Goal: Task Accomplishment & Management: Manage account settings

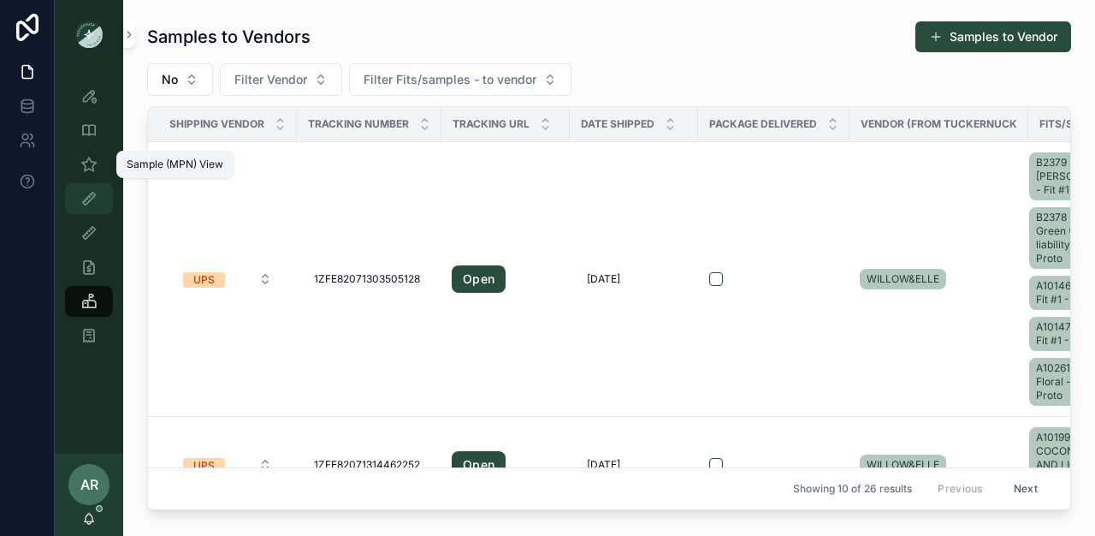
scroll to position [1231, 0]
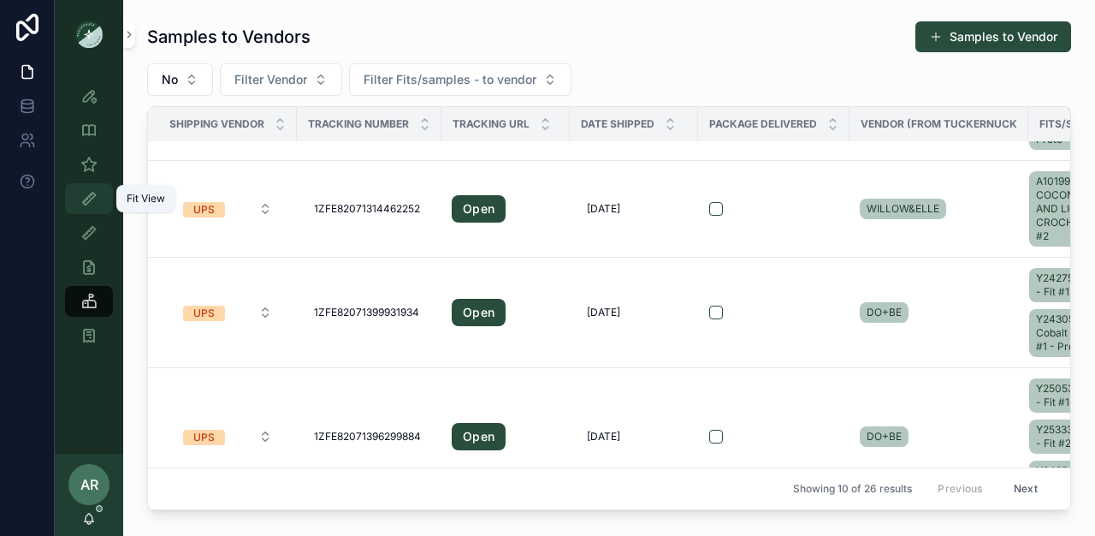
click at [88, 211] on div "Fit View" at bounding box center [88, 198] width 27 height 27
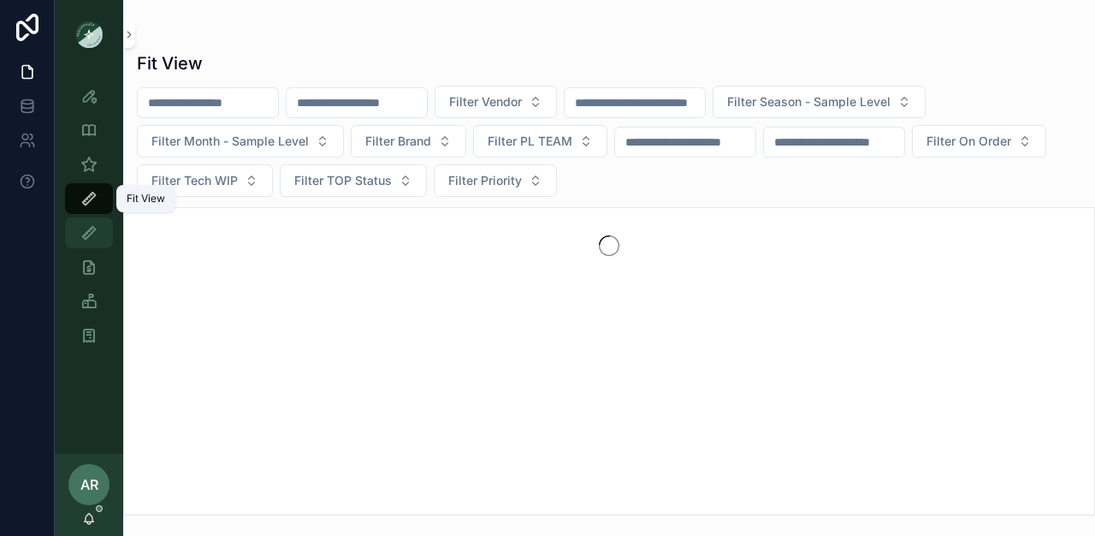
click at [96, 234] on icon "scrollable content" at bounding box center [88, 232] width 17 height 17
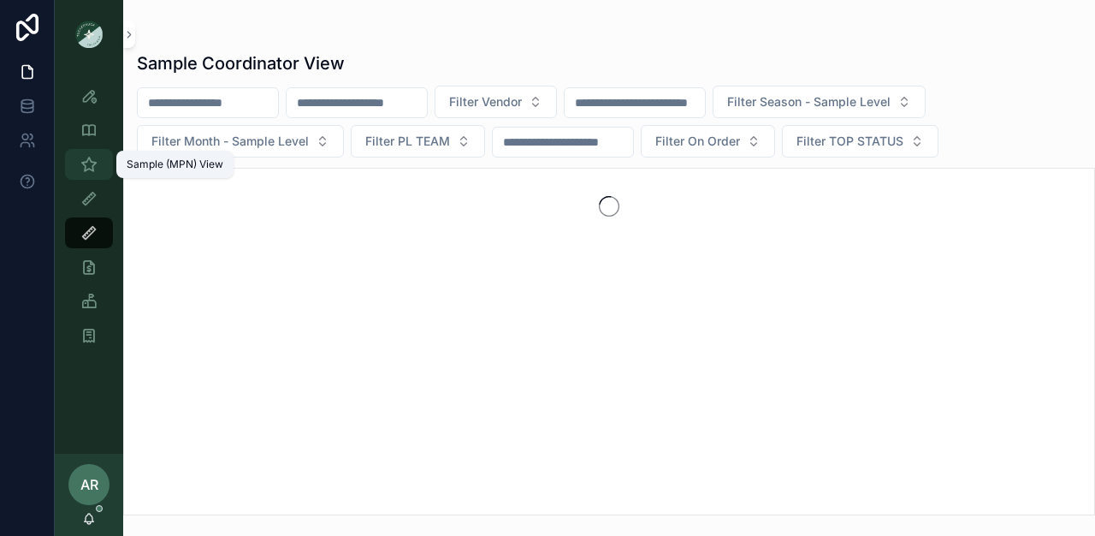
click at [95, 169] on icon "scrollable content" at bounding box center [88, 164] width 17 height 17
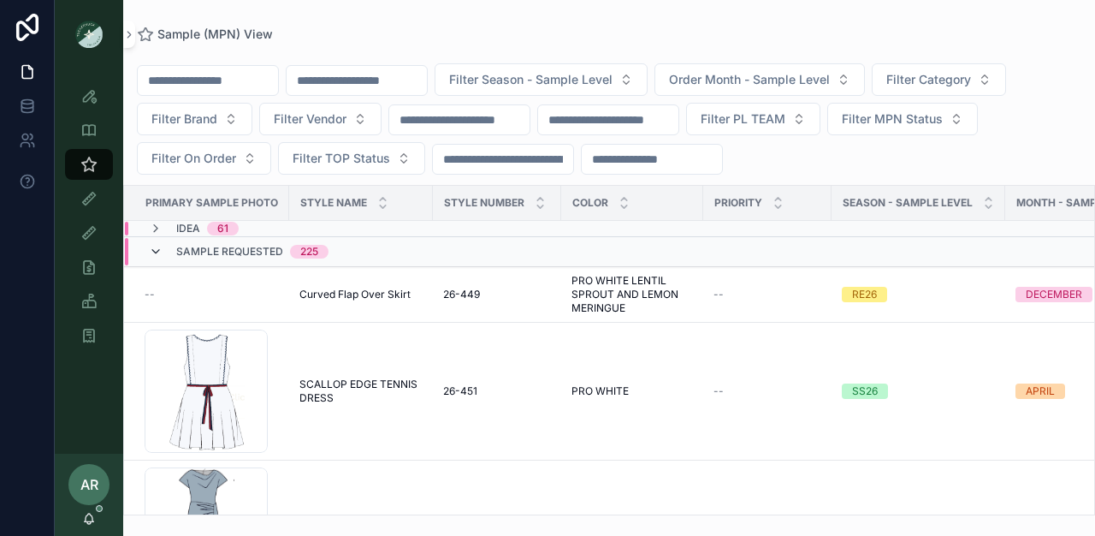
scroll to position [21, 0]
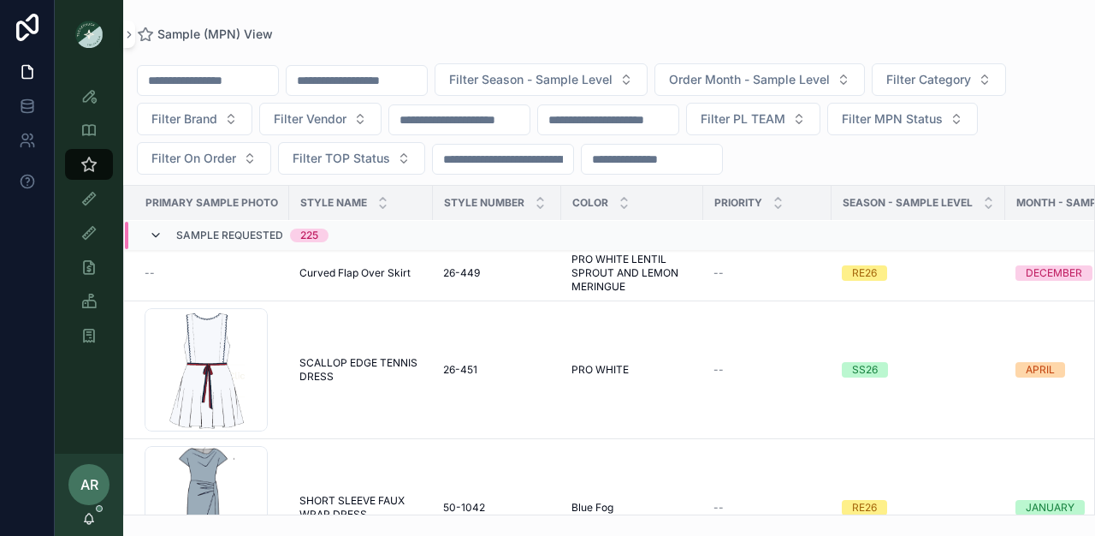
click at [152, 235] on icon "scrollable content" at bounding box center [156, 235] width 14 height 14
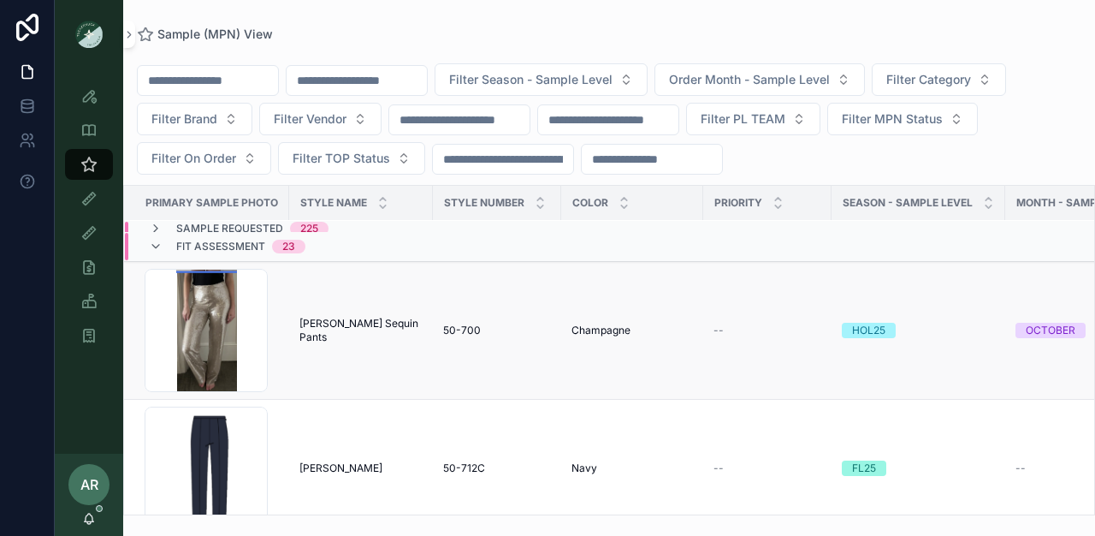
click at [335, 333] on span "[PERSON_NAME] Sequin Pants" at bounding box center [361, 330] width 123 height 27
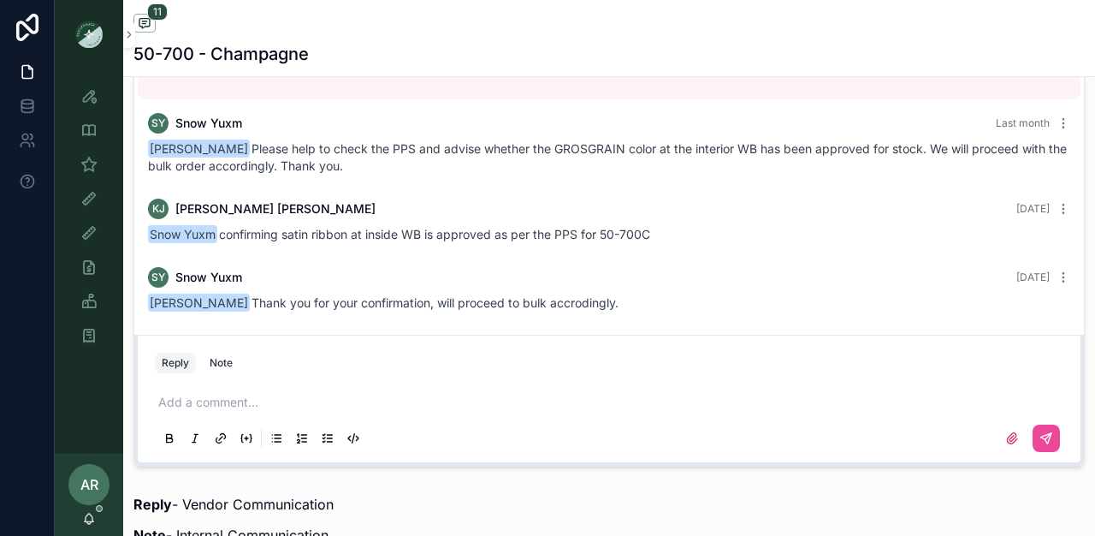
scroll to position [1141, 0]
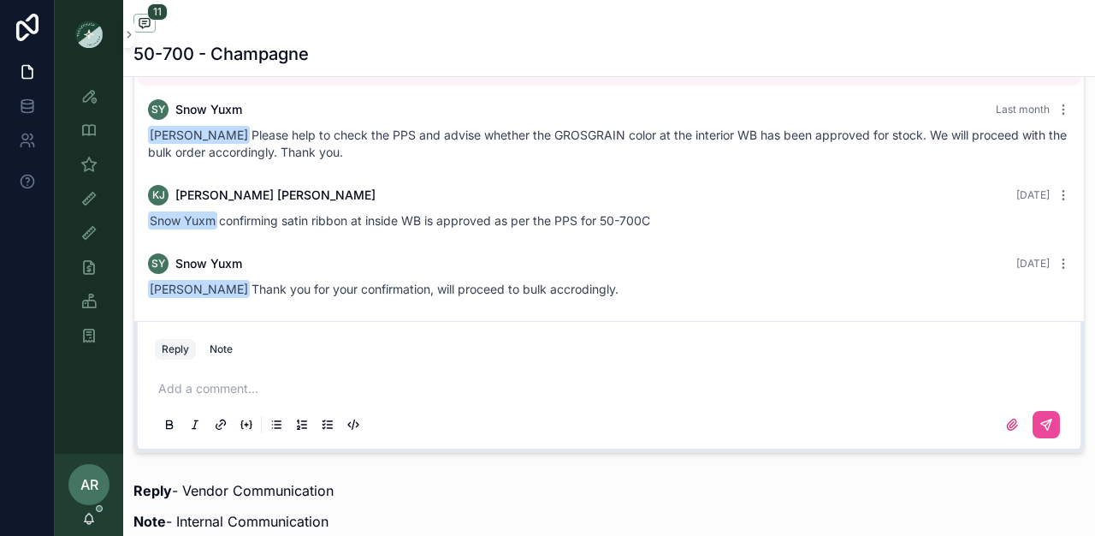
click at [219, 397] on p "scrollable content" at bounding box center [612, 388] width 909 height 17
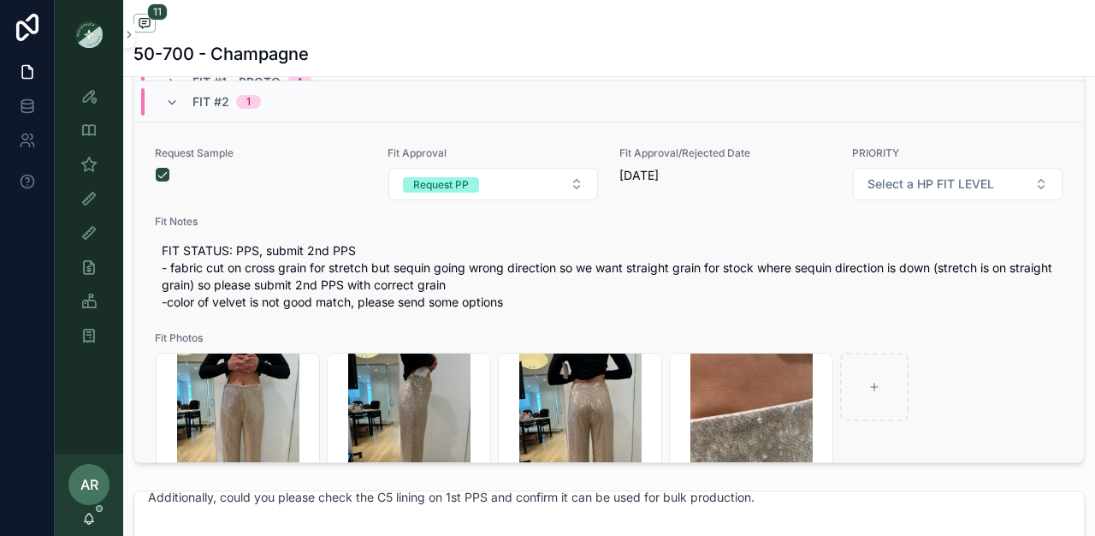
scroll to position [0, 0]
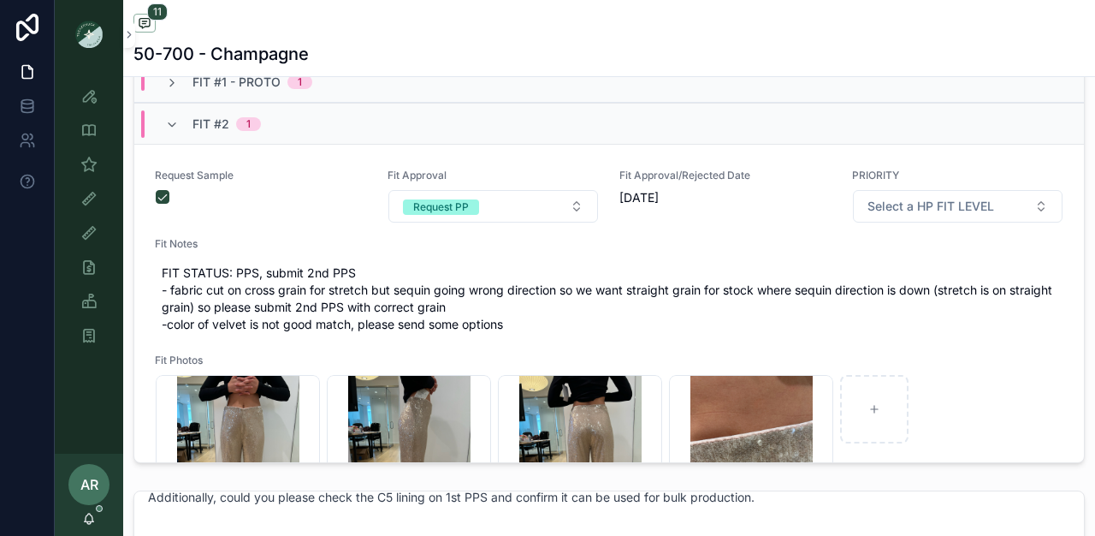
click at [217, 133] on span "Fit #2" at bounding box center [211, 124] width 37 height 17
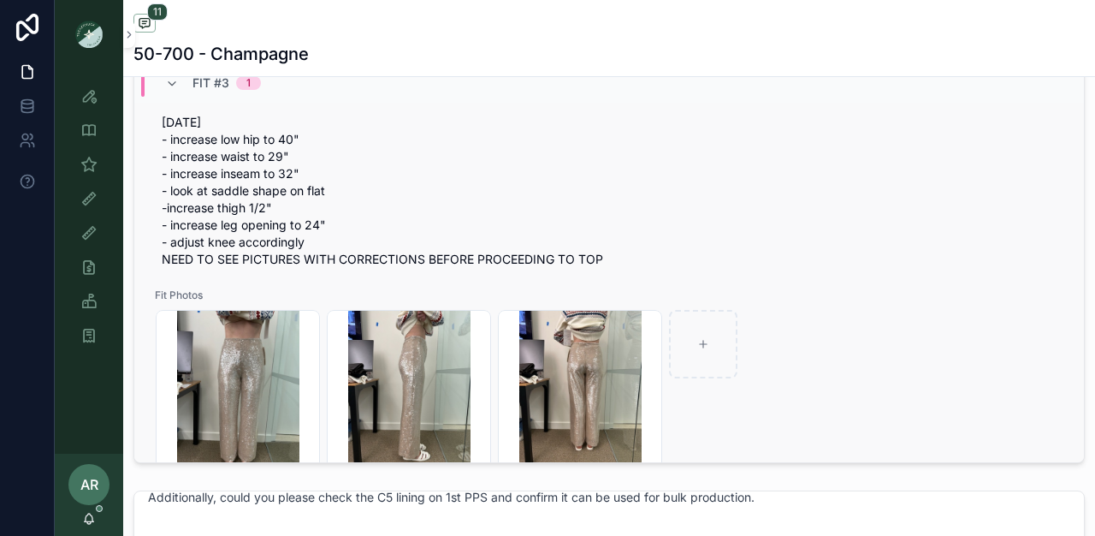
scroll to position [187, 0]
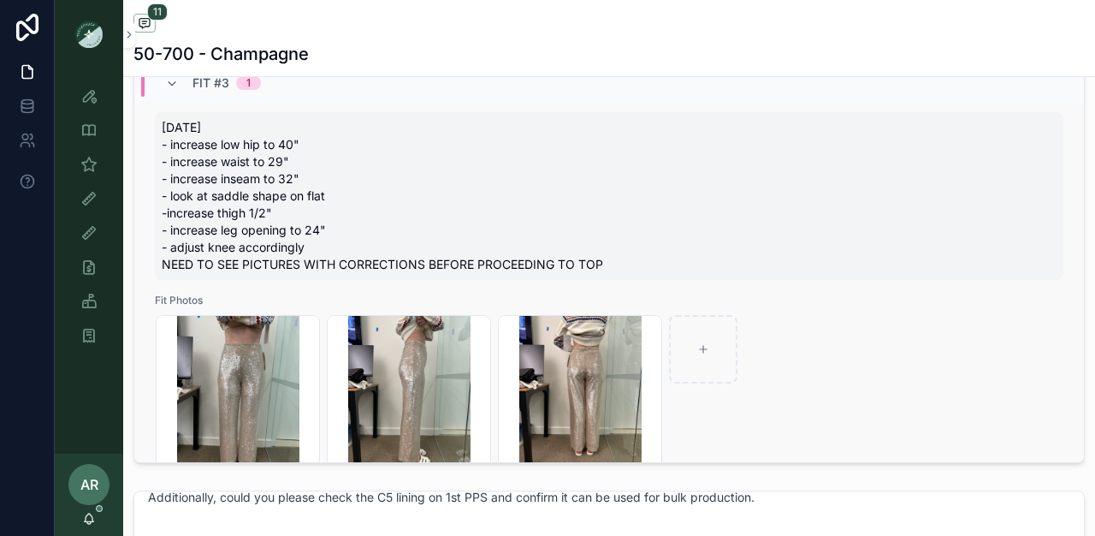
click at [176, 161] on span "[DATE] - increase low hip to 40" - increase waist to 29" - increase inseam to 3…" at bounding box center [609, 196] width 895 height 154
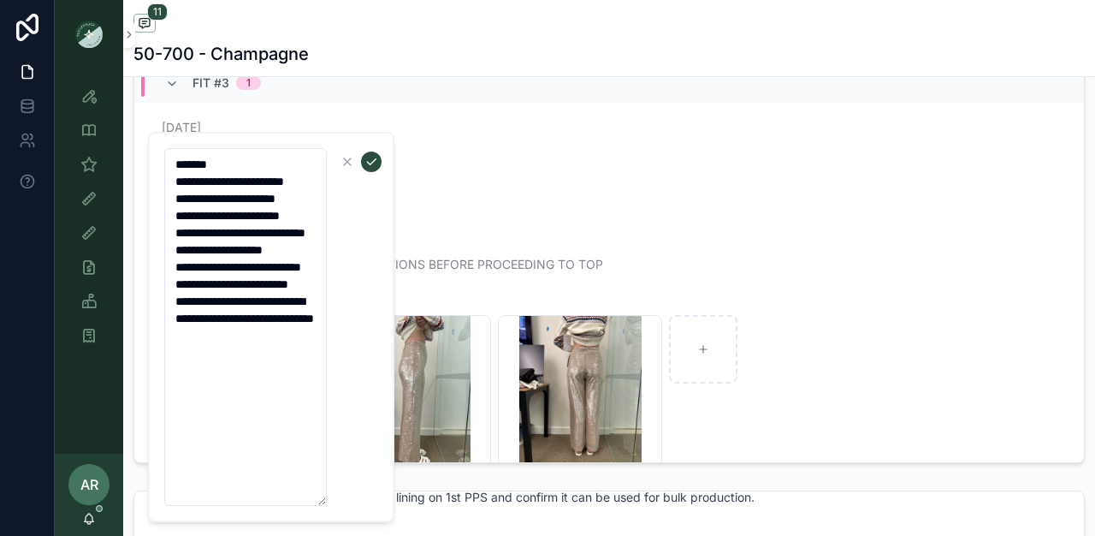
drag, startPoint x: 173, startPoint y: 182, endPoint x: 270, endPoint y: 427, distance: 263.5
click at [270, 427] on textarea "**********" at bounding box center [245, 327] width 163 height 358
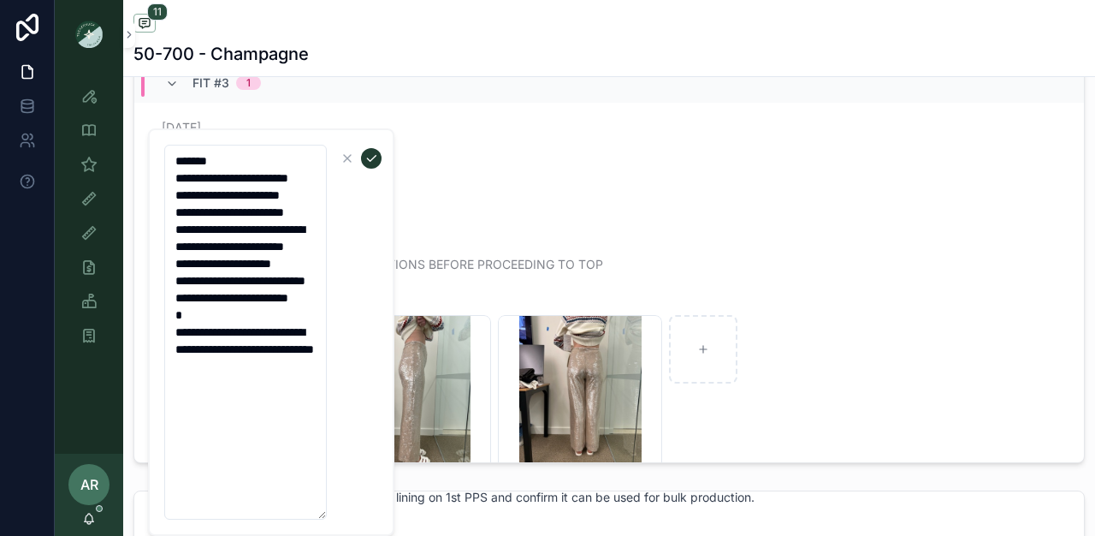
type textarea "**********"
click at [368, 161] on icon "scrollable content" at bounding box center [372, 158] width 14 height 14
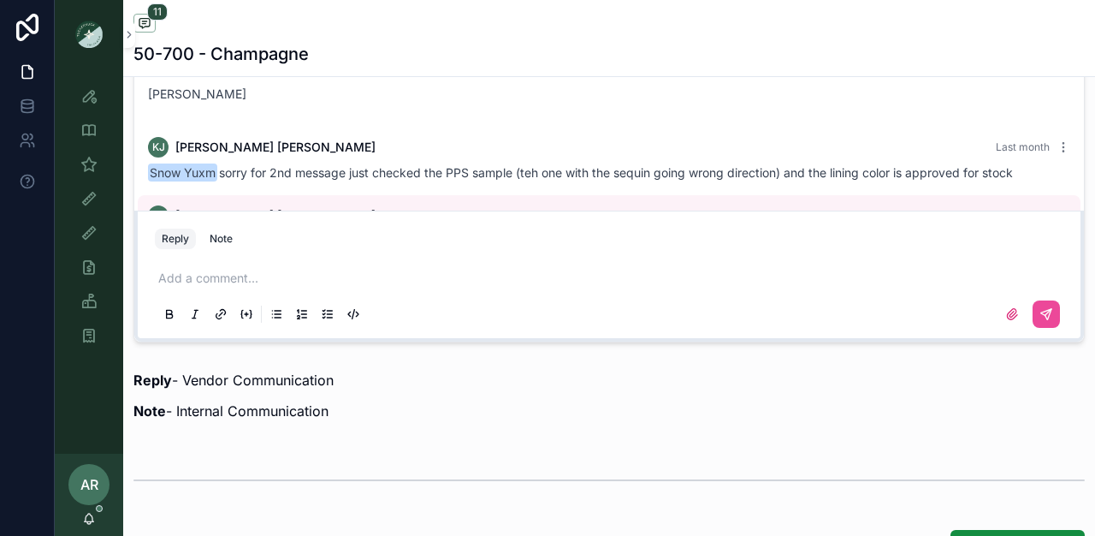
scroll to position [598, 0]
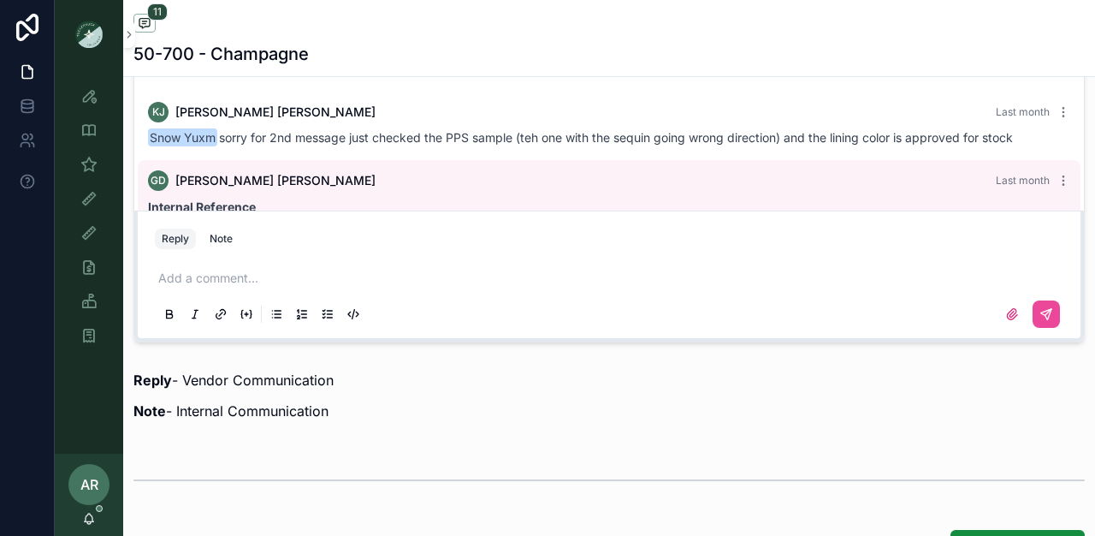
click at [217, 287] on p "scrollable content" at bounding box center [612, 278] width 909 height 17
click at [155, 289] on div "*********" at bounding box center [609, 295] width 909 height 72
click at [158, 286] on span "*********" at bounding box center [180, 277] width 44 height 15
click at [254, 287] on p "** *********" at bounding box center [612, 278] width 909 height 17
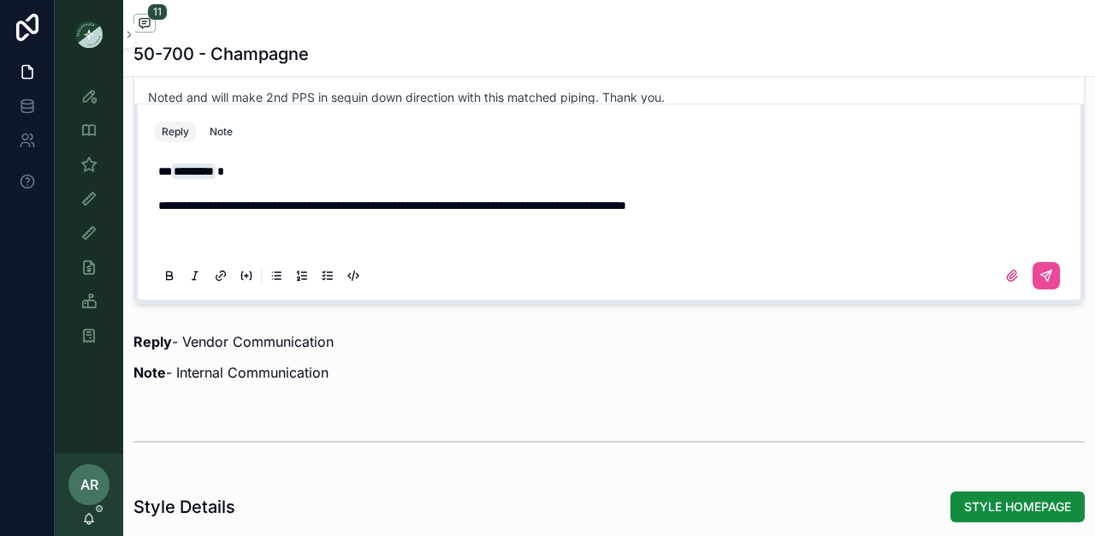
scroll to position [1273, 0]
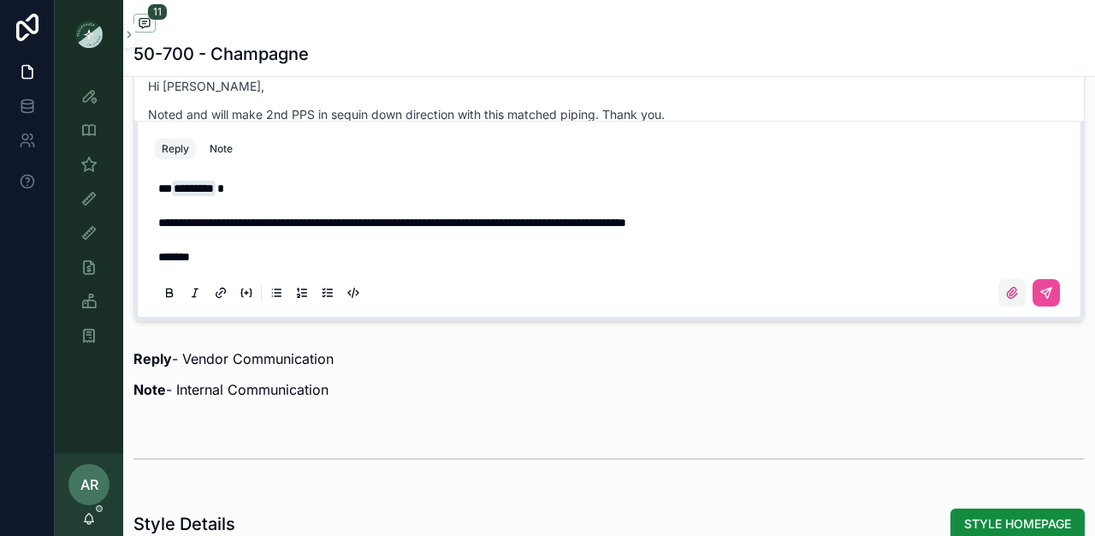
click at [1006, 300] on icon "scrollable content" at bounding box center [1013, 293] width 14 height 14
click at [0, 0] on input "scrollable content" at bounding box center [0, 0] width 0 height 0
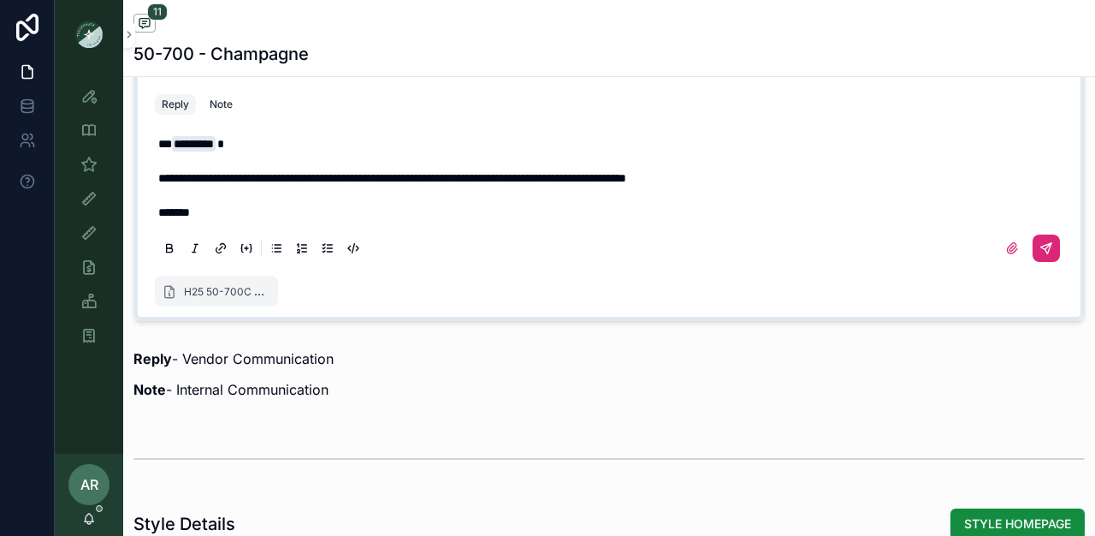
click at [1041, 262] on button "scrollable content" at bounding box center [1046, 247] width 27 height 27
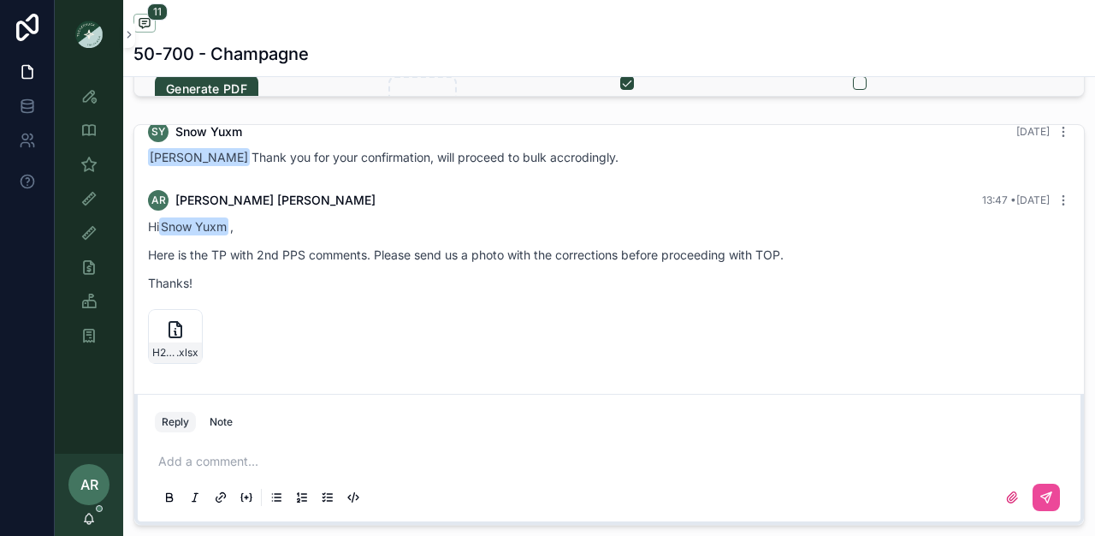
scroll to position [1067, 0]
click at [97, 154] on div "Sample (MPN) View" at bounding box center [88, 164] width 27 height 27
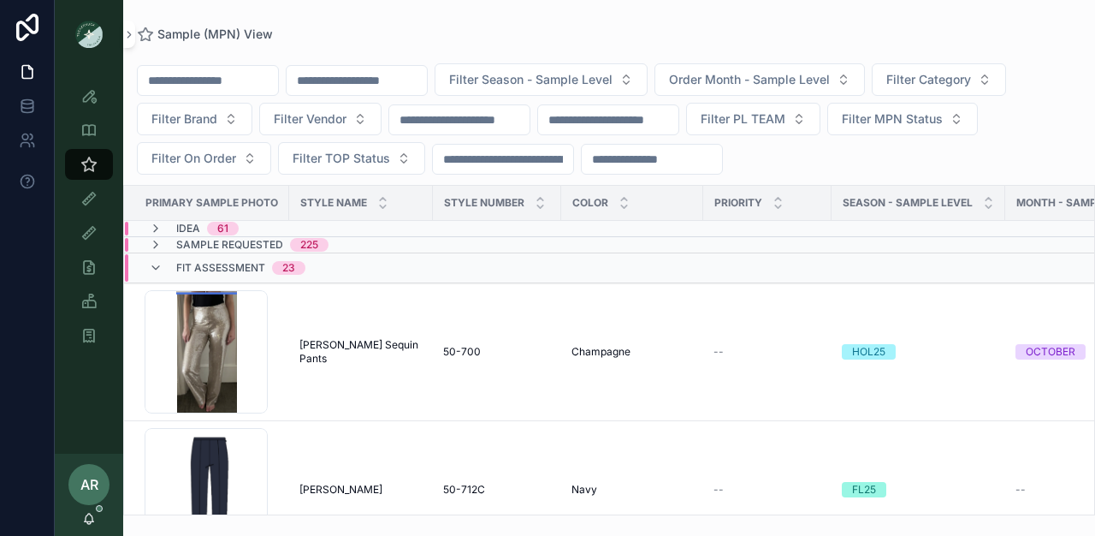
click at [386, 77] on input "scrollable content" at bounding box center [357, 80] width 140 height 24
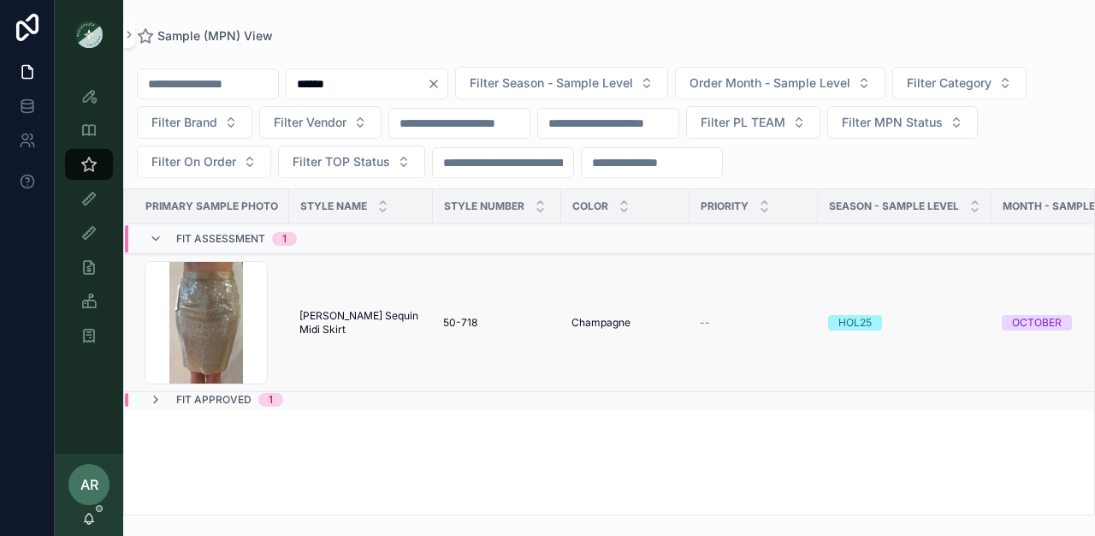
type input "******"
click at [387, 317] on span "[PERSON_NAME] Sequin Midi Skirt" at bounding box center [361, 322] width 123 height 27
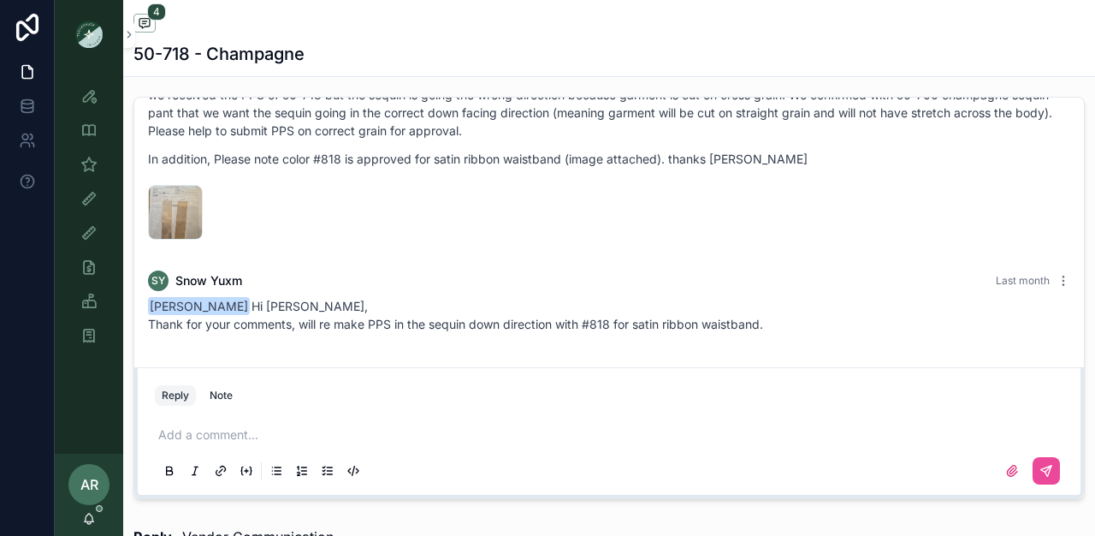
scroll to position [776, 0]
click at [188, 444] on p "scrollable content" at bounding box center [612, 435] width 909 height 17
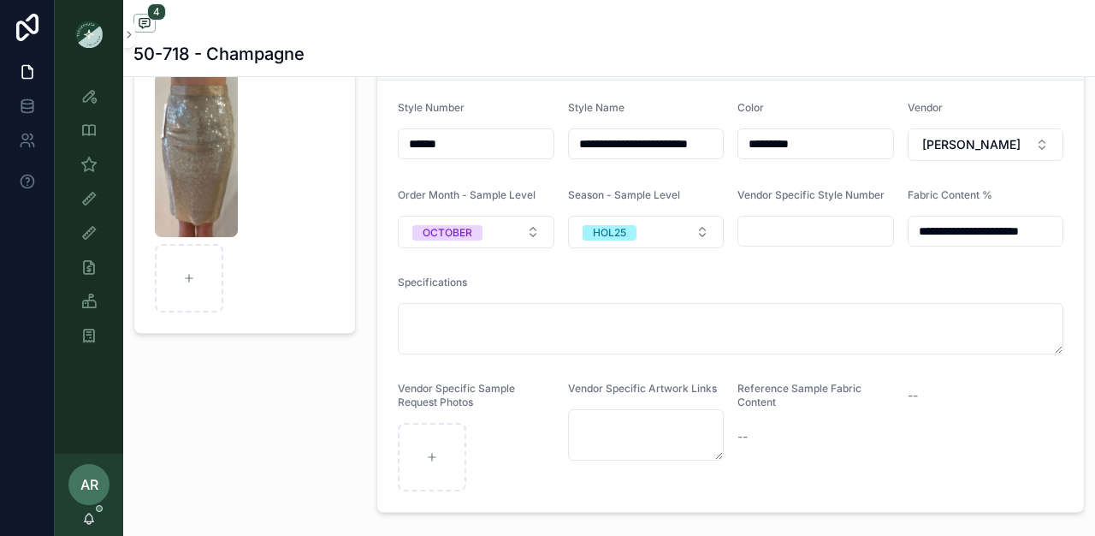
scroll to position [0, 0]
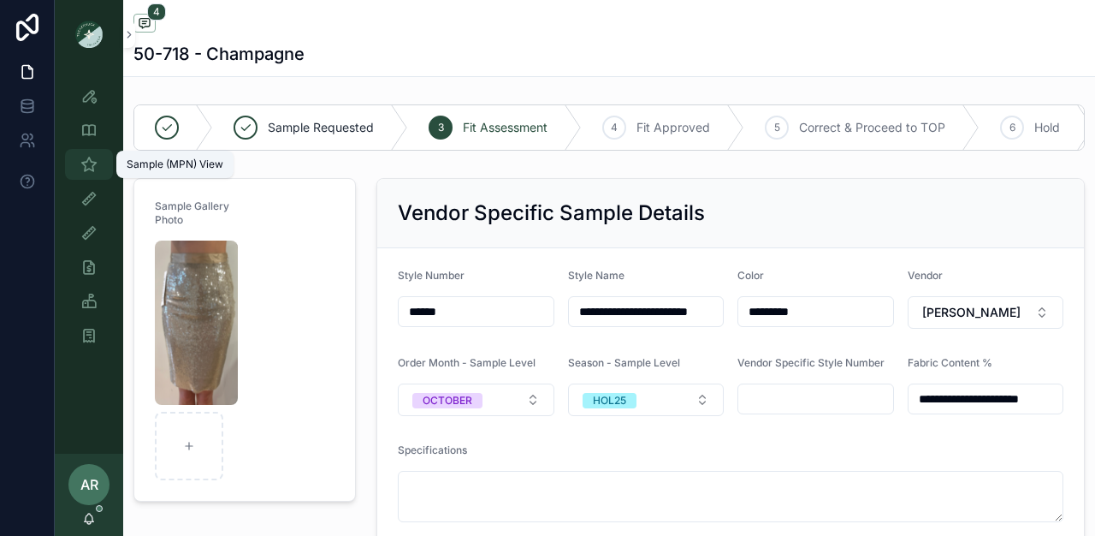
click at [91, 157] on icon "scrollable content" at bounding box center [88, 164] width 17 height 17
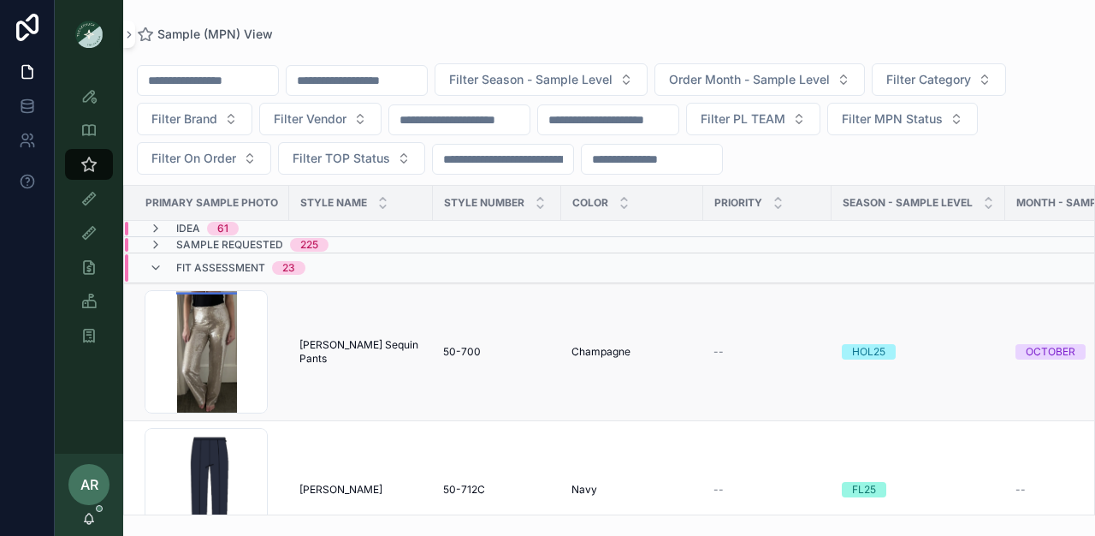
click at [285, 327] on td "Screenshot-2025-08-05-161543 .png" at bounding box center [206, 352] width 165 height 138
click at [338, 353] on span "[PERSON_NAME] Sequin Pants" at bounding box center [361, 351] width 123 height 27
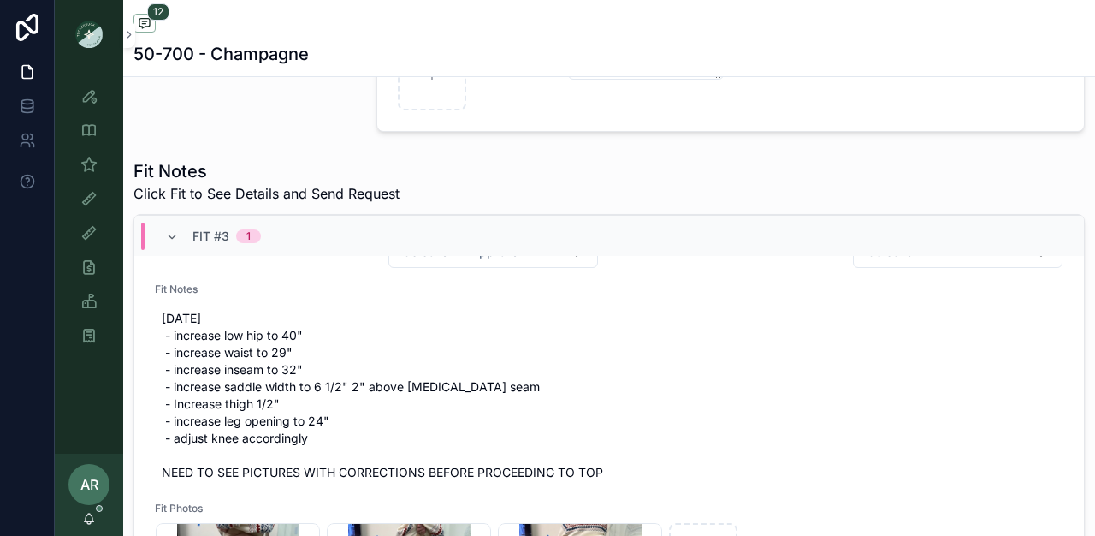
scroll to position [115, 0]
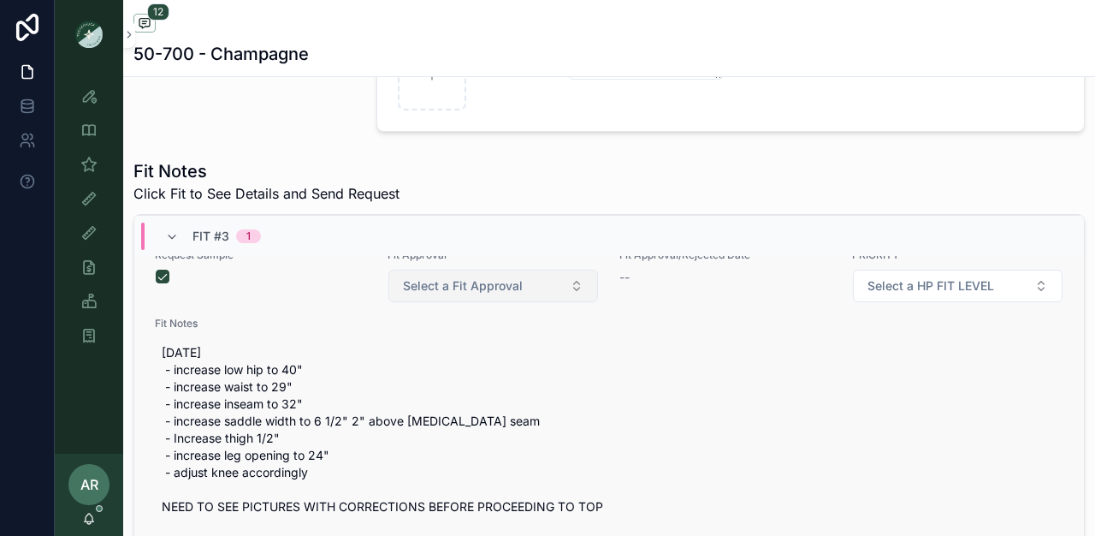
click at [491, 294] on span "Select a Fit Approval" at bounding box center [463, 285] width 120 height 17
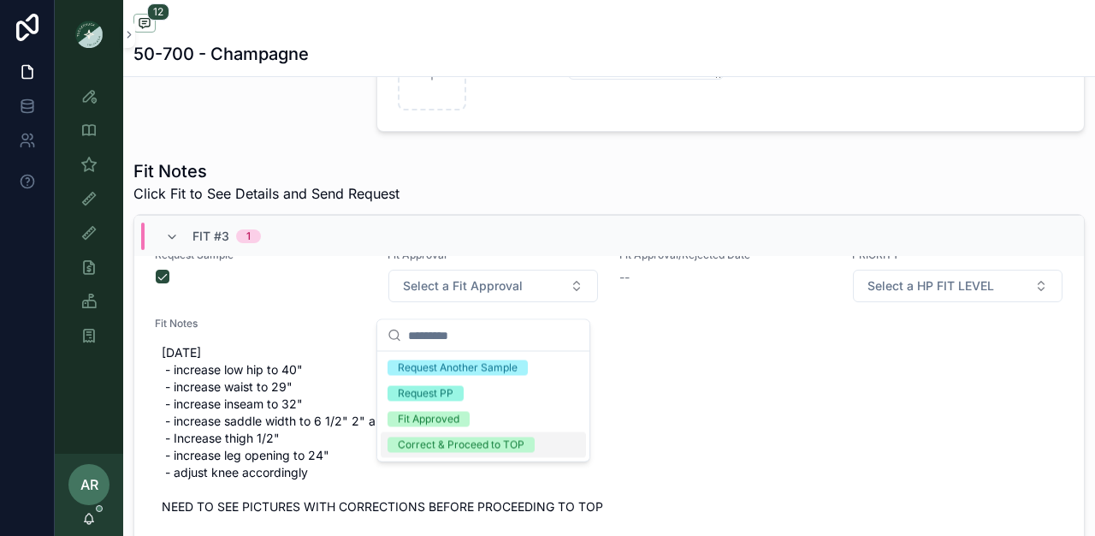
click at [435, 442] on div "Correct & Proceed to TOP" at bounding box center [461, 444] width 127 height 15
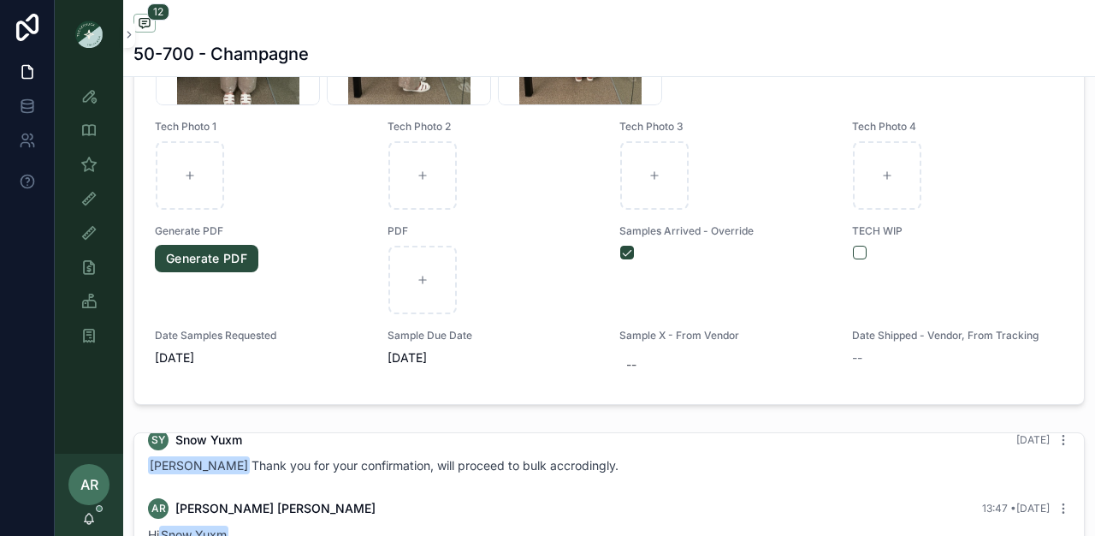
scroll to position [740, 0]
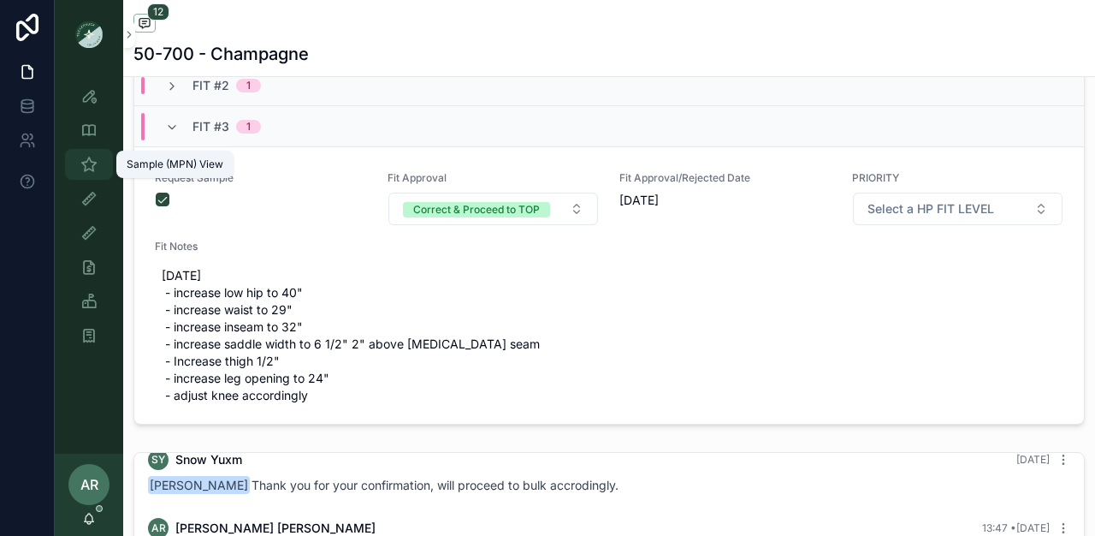
click at [96, 162] on icon "scrollable content" at bounding box center [88, 164] width 17 height 17
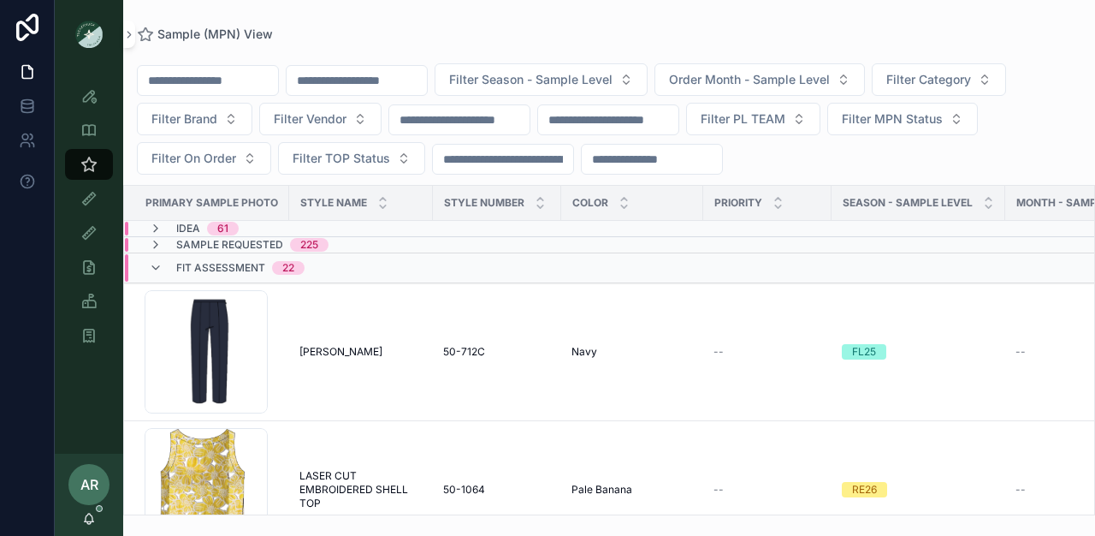
click at [397, 74] on input "scrollable content" at bounding box center [357, 80] width 140 height 24
type input "******"
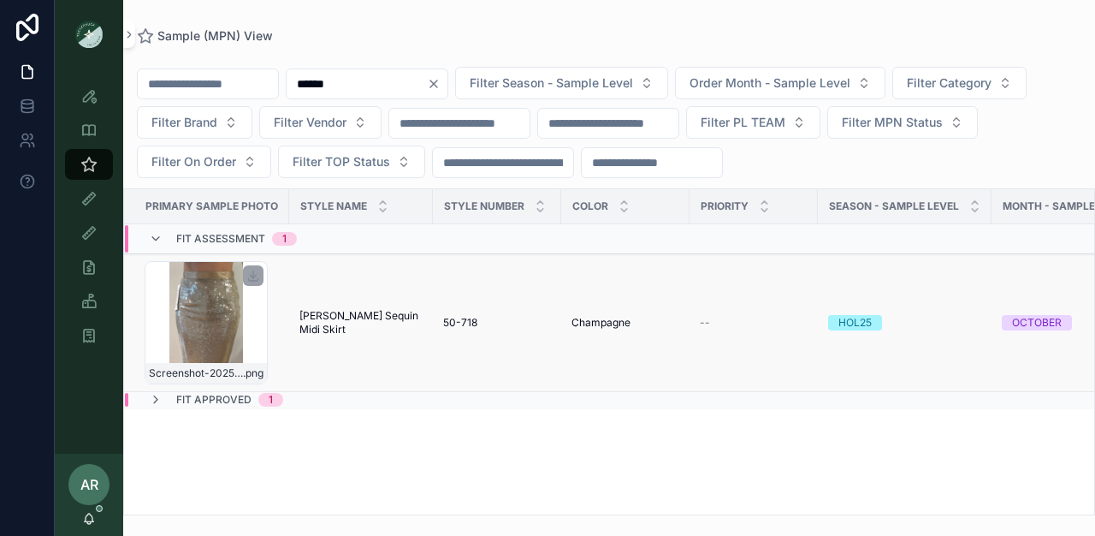
click at [248, 346] on div "Screenshot-2025-07-28-at-9.23.34-AM .png" at bounding box center [206, 322] width 123 height 123
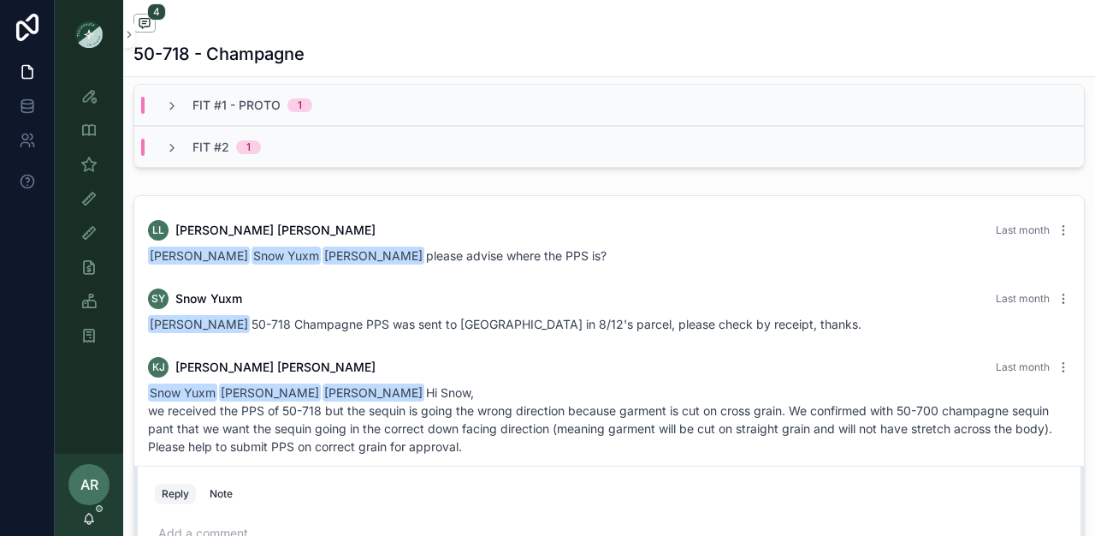
scroll to position [603, 0]
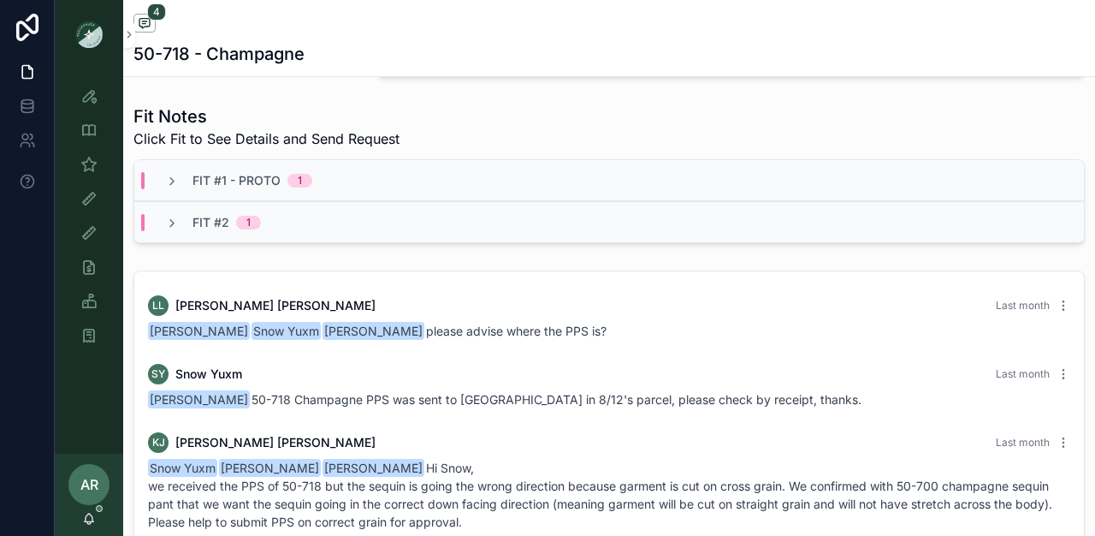
click at [315, 234] on div "Fit #2 1" at bounding box center [609, 221] width 950 height 41
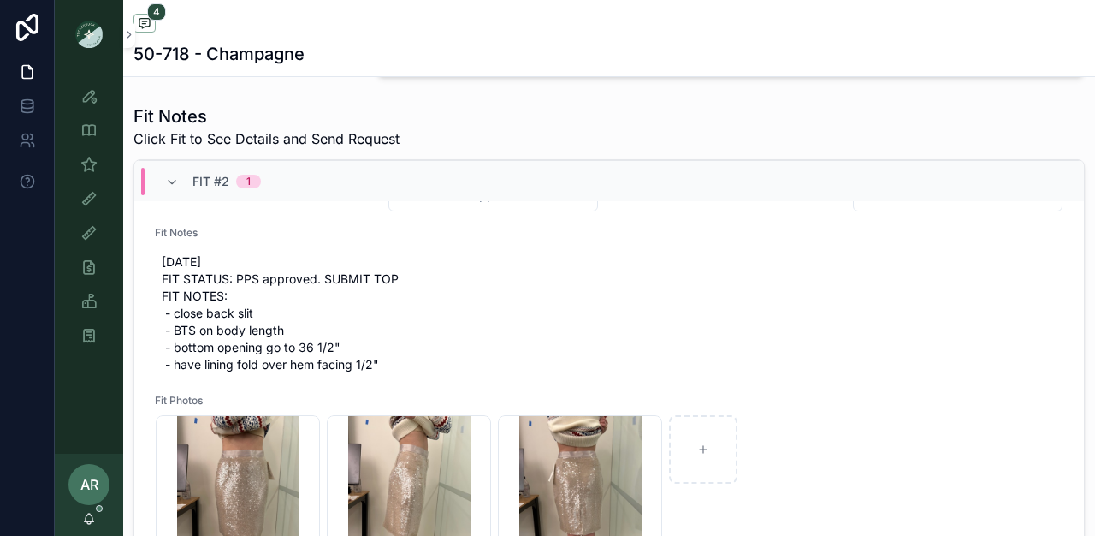
scroll to position [131, 0]
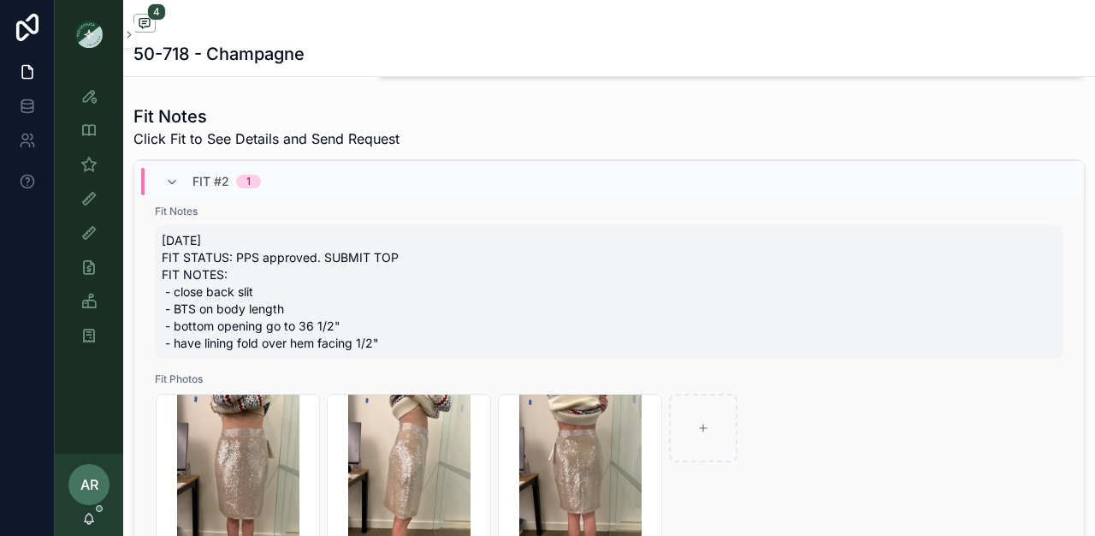
click at [172, 294] on span "[DATE] FIT STATUS: PPS approved. SUBMIT TOP FIT NOTES: - close back slit - BTS …" at bounding box center [609, 292] width 895 height 120
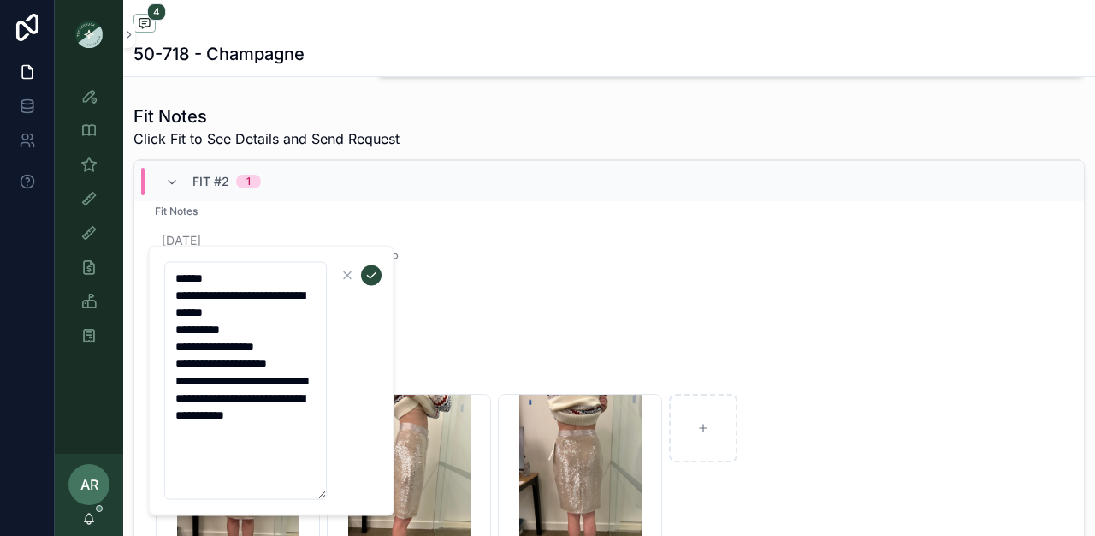
drag, startPoint x: 172, startPoint y: 347, endPoint x: 329, endPoint y: 494, distance: 215.5
click at [331, 495] on form "**********" at bounding box center [272, 381] width 219 height 240
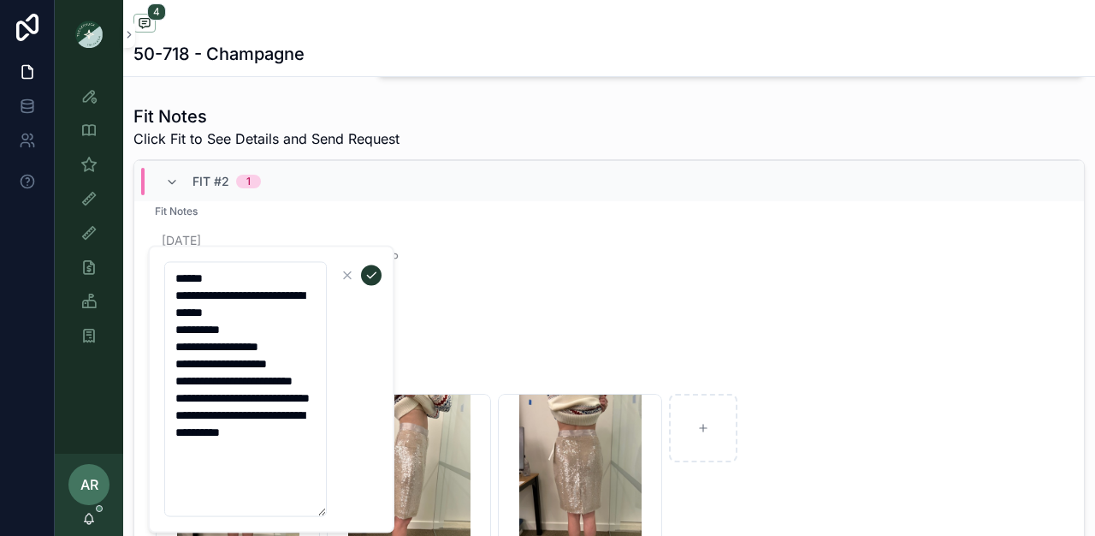
type textarea "**********"
click at [371, 273] on icon "scrollable content" at bounding box center [372, 276] width 14 height 14
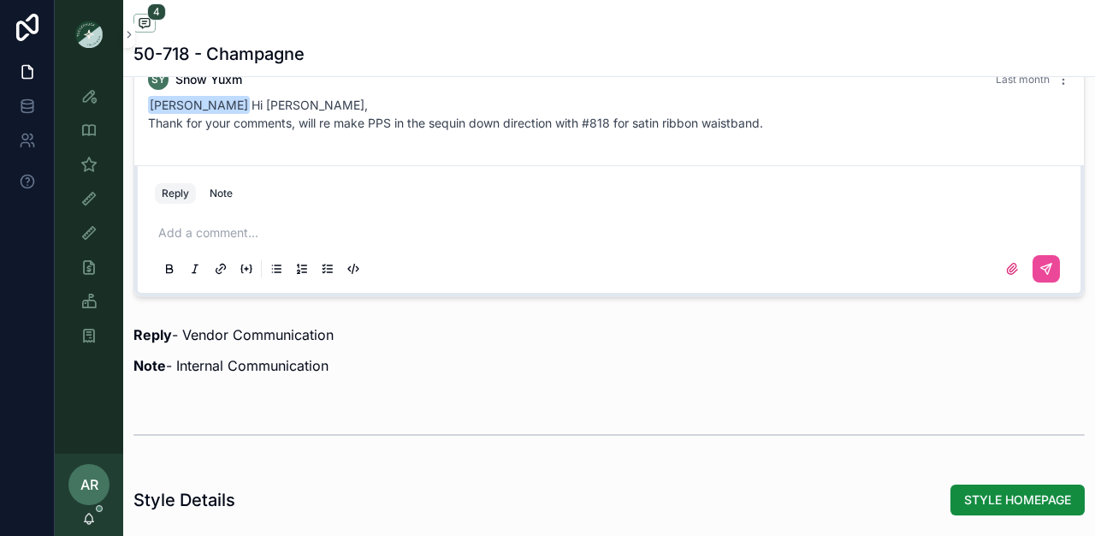
scroll to position [1304, 0]
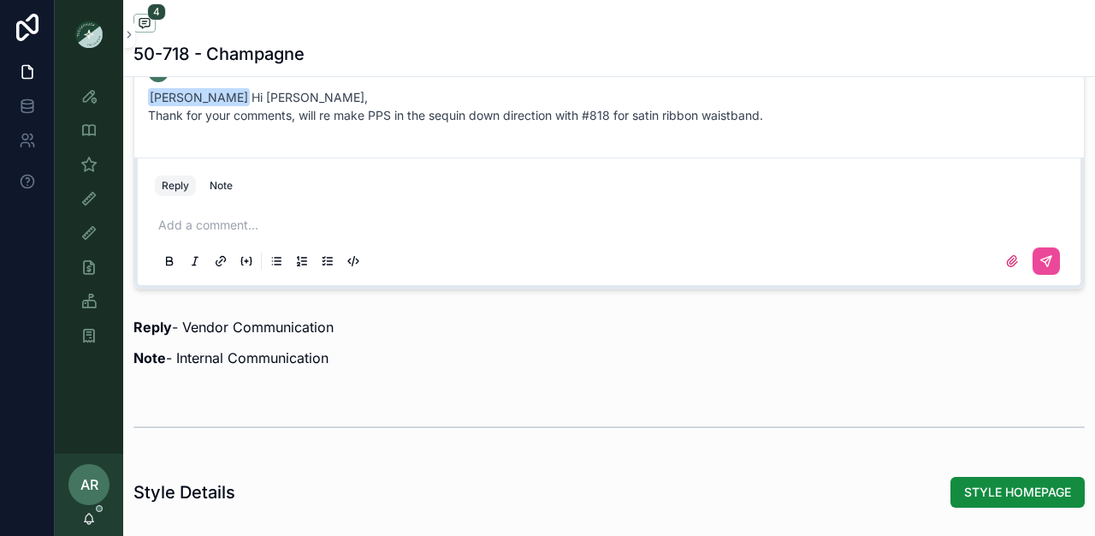
click at [234, 234] on p "scrollable content" at bounding box center [612, 225] width 909 height 17
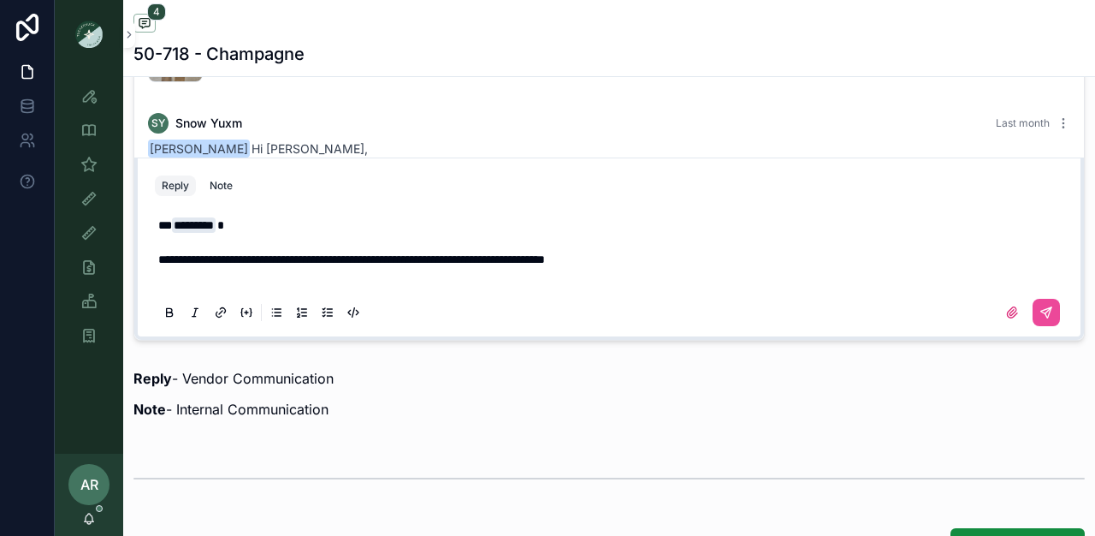
scroll to position [1236, 0]
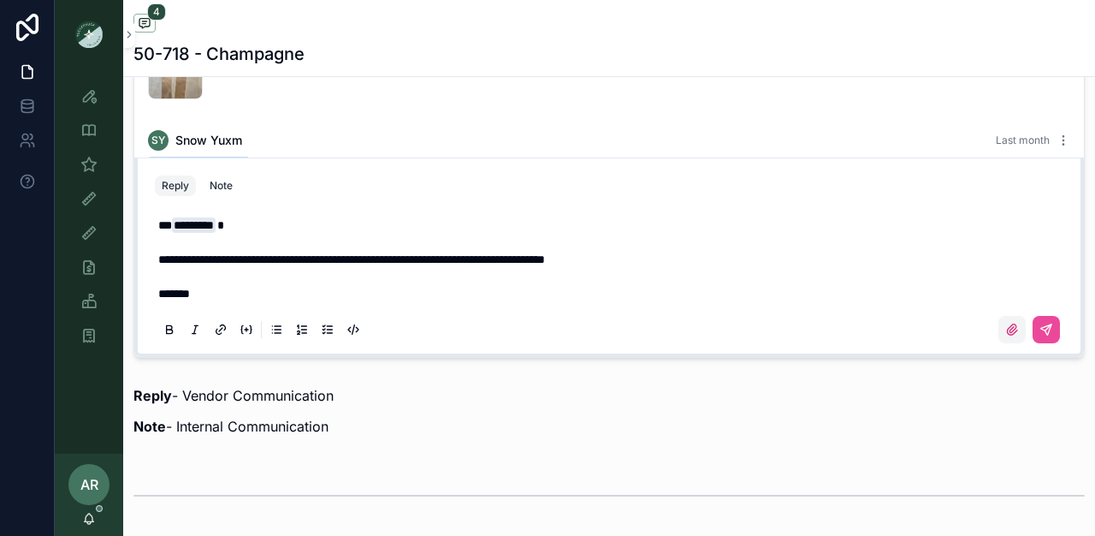
click at [1006, 336] on icon "scrollable content" at bounding box center [1013, 330] width 14 height 14
click at [0, 0] on input "scrollable content" at bounding box center [0, 0] width 0 height 0
click at [1007, 335] on icon "scrollable content" at bounding box center [1012, 329] width 10 height 10
click at [0, 0] on input "scrollable content" at bounding box center [0, 0] width 0 height 0
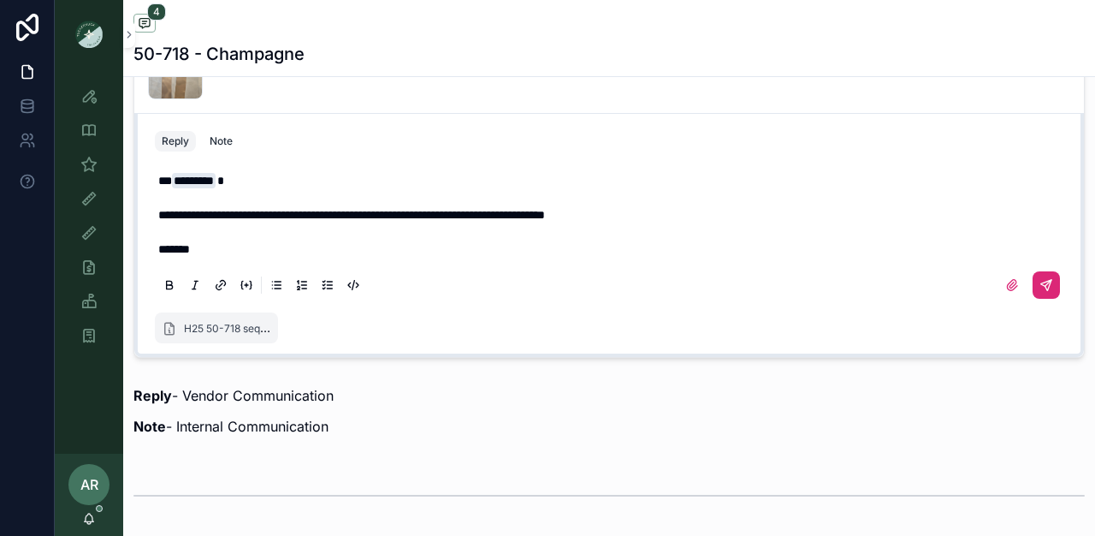
click at [1041, 290] on icon "scrollable content" at bounding box center [1046, 285] width 10 height 10
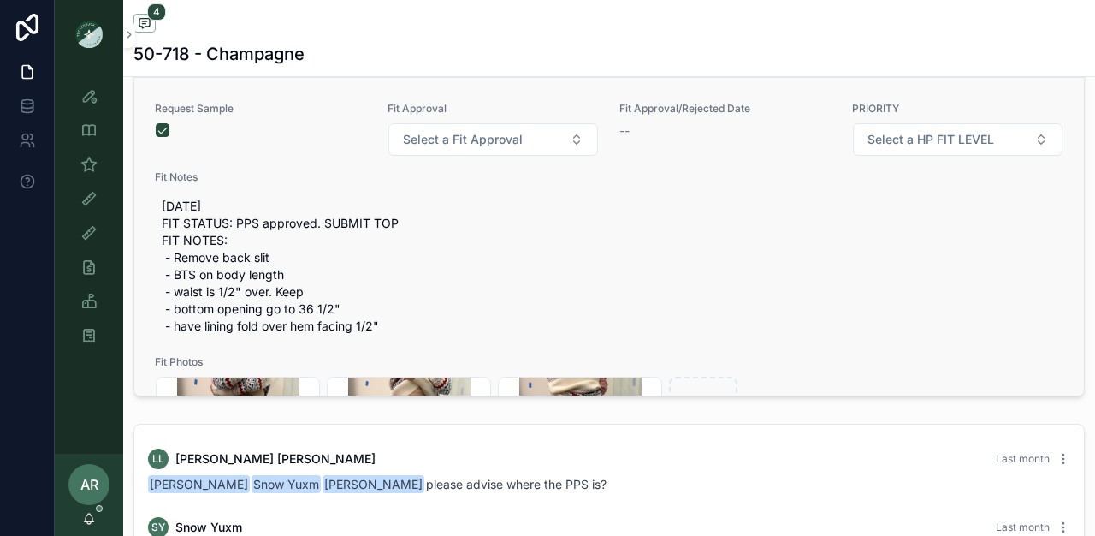
scroll to position [768, 0]
click at [430, 142] on button "Select a Fit Approval" at bounding box center [494, 139] width 211 height 33
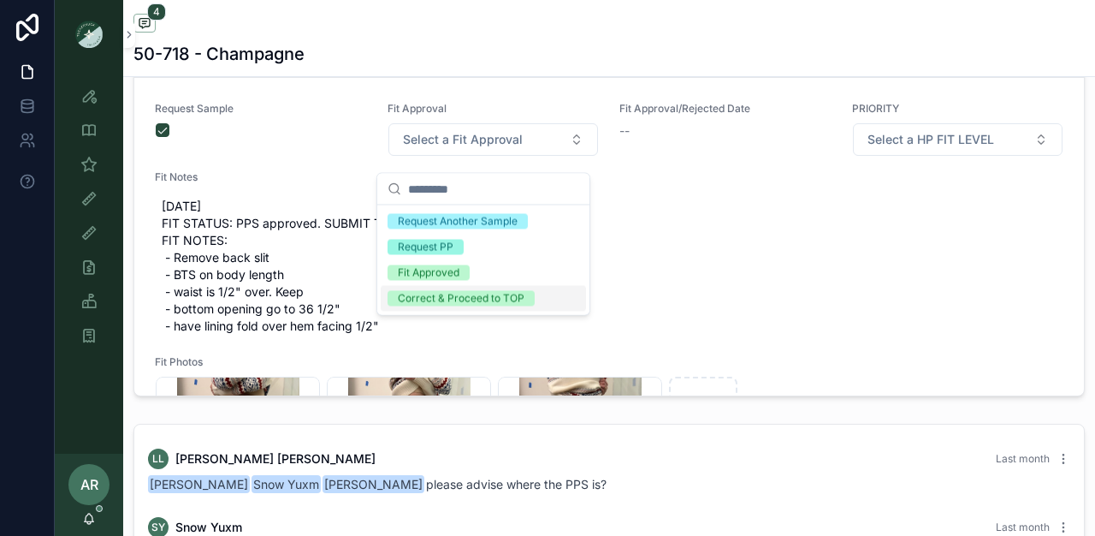
click at [443, 302] on div "Correct & Proceed to TOP" at bounding box center [461, 298] width 127 height 15
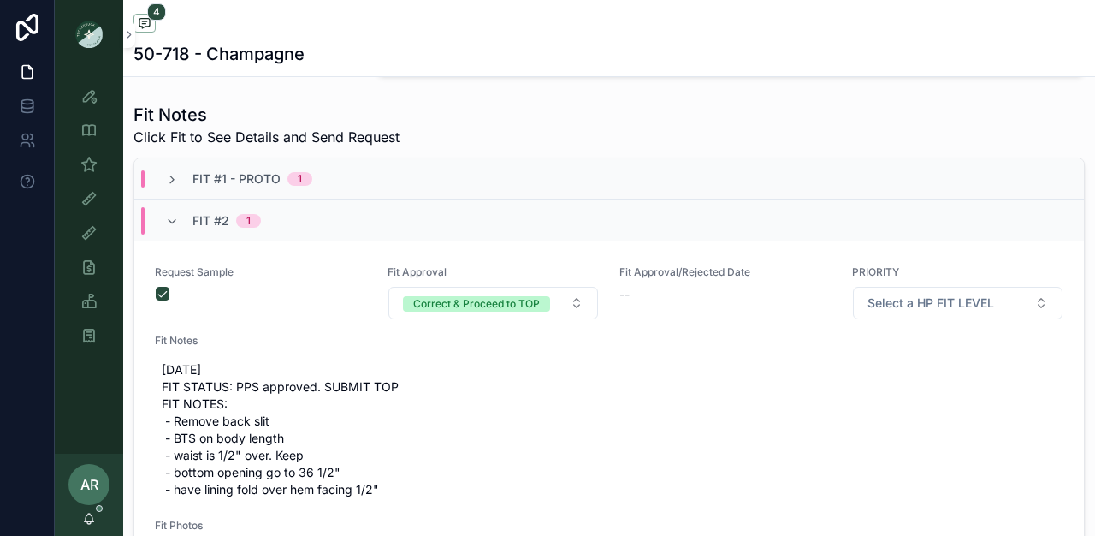
scroll to position [602, 0]
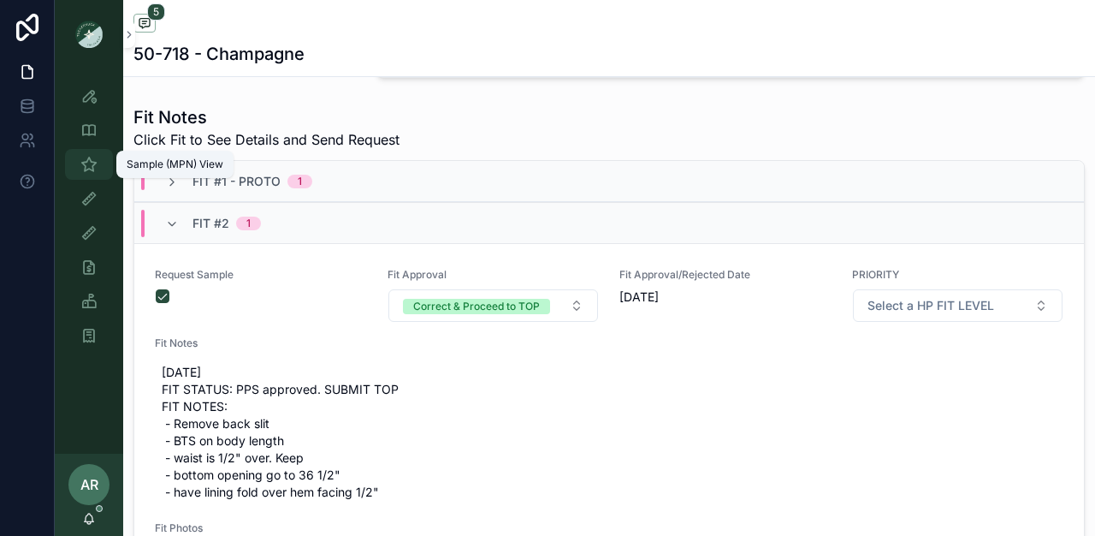
click at [89, 169] on icon "scrollable content" at bounding box center [88, 164] width 17 height 17
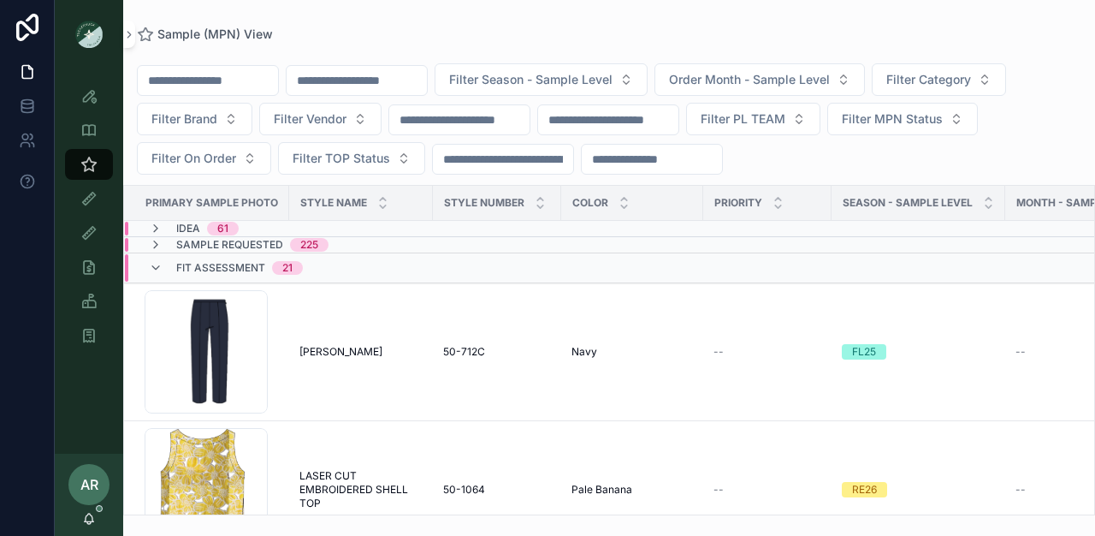
click at [359, 81] on input "scrollable content" at bounding box center [357, 80] width 140 height 24
type input "******"
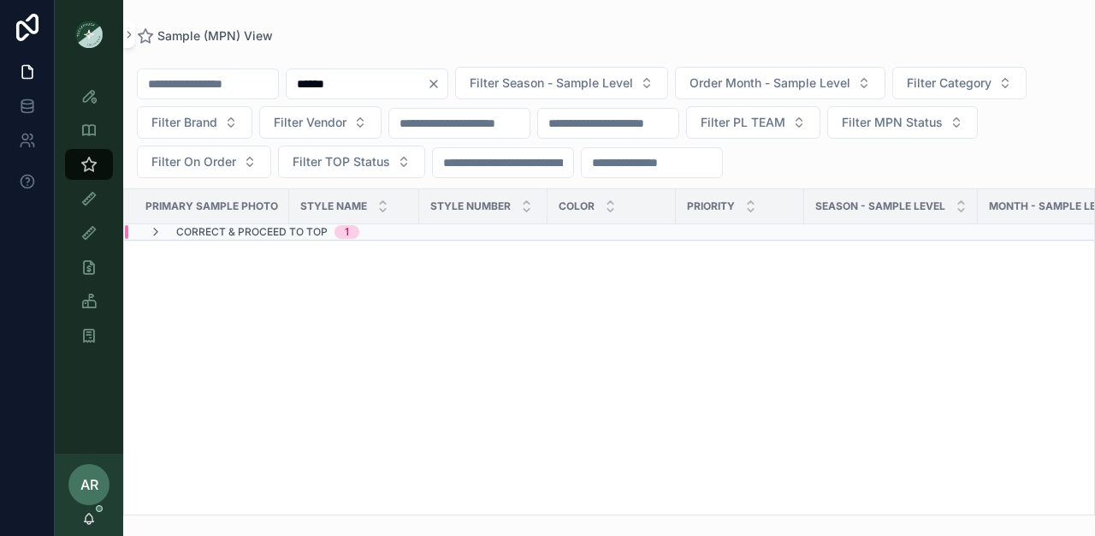
click at [289, 238] on span "Correct & Proceed to TOP" at bounding box center [251, 232] width 151 height 14
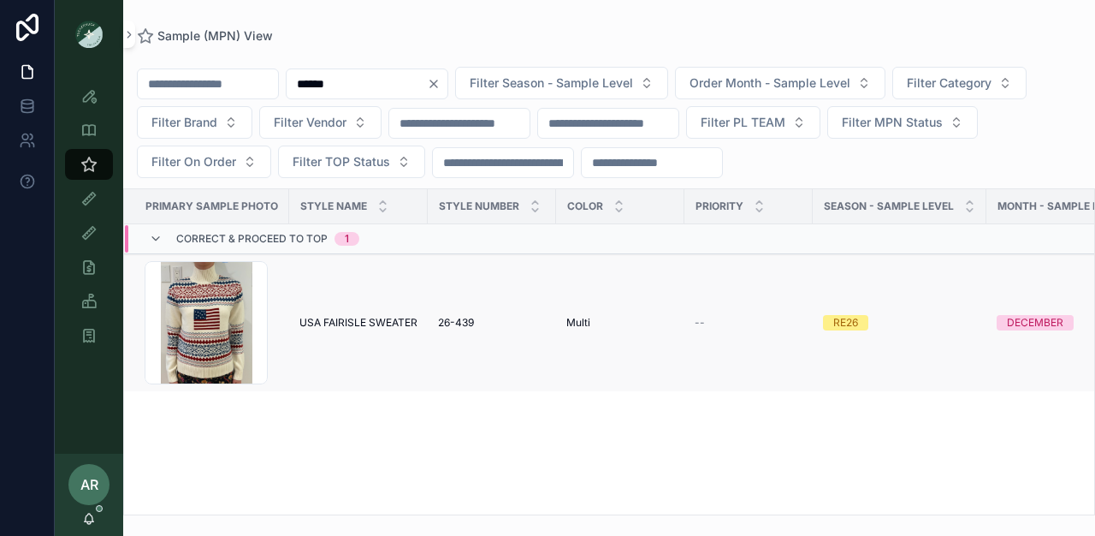
click at [306, 300] on td "USA FAIRISLE SWEATER [GEOGRAPHIC_DATA] FAIRISLE SWEATER" at bounding box center [358, 323] width 139 height 138
click at [242, 327] on div "Screenshot-2025-08-11-112759 .png" at bounding box center [206, 322] width 123 height 123
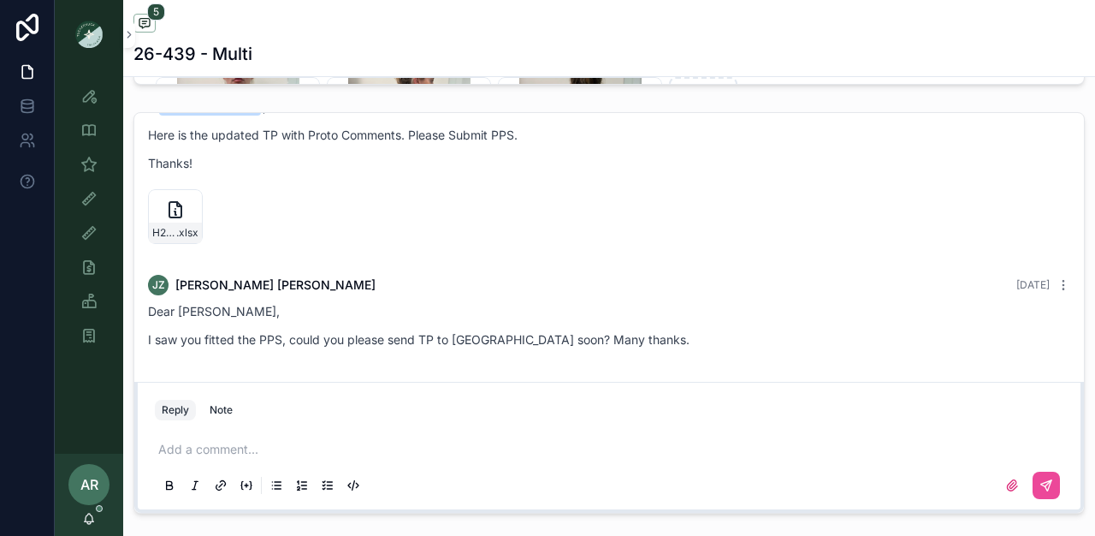
scroll to position [1079, 0]
click at [189, 202] on icon "scrollable content" at bounding box center [188, 205] width 14 height 14
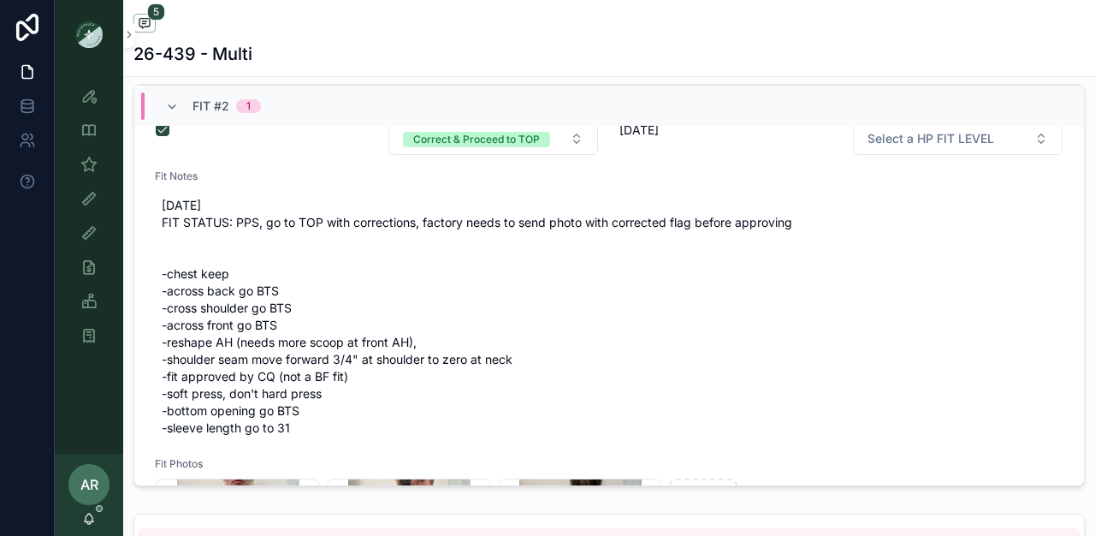
scroll to position [83, 0]
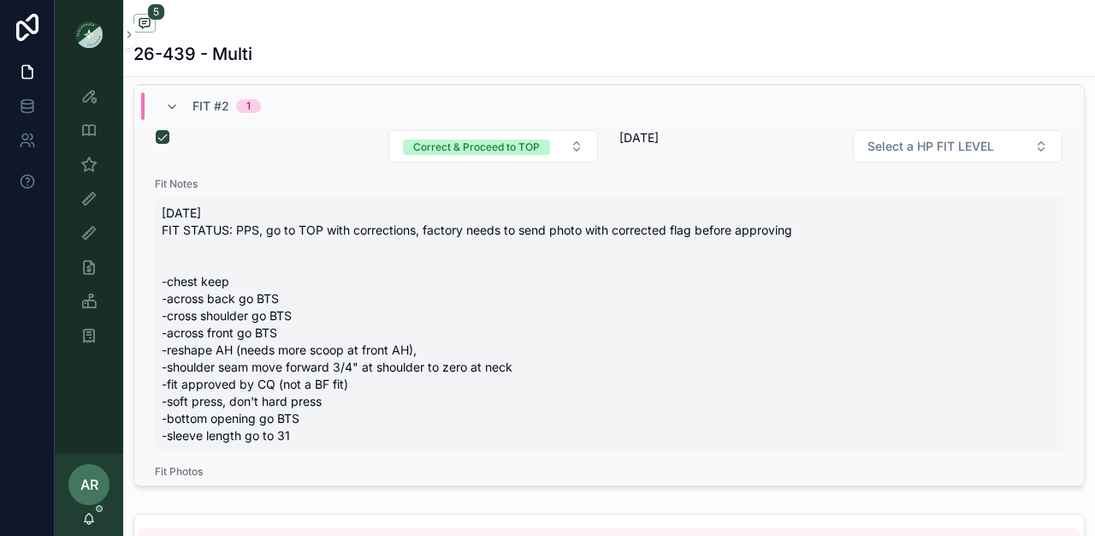
click at [202, 320] on span "[DATE] FIT STATUS: PPS, go to TOP with corrections, factory needs to send photo…" at bounding box center [609, 325] width 895 height 240
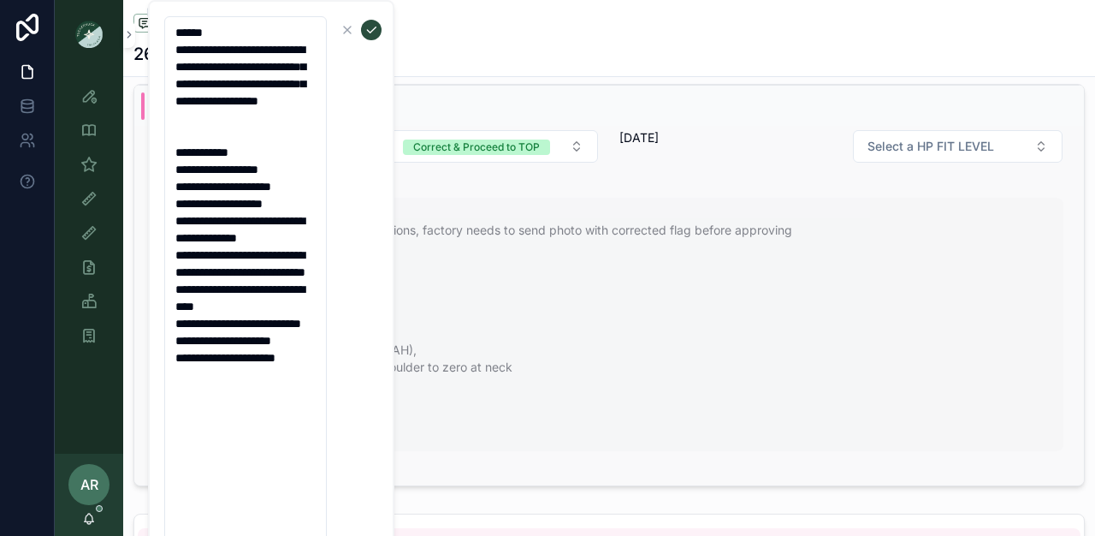
click at [498, 293] on span "[DATE] FIT STATUS: PPS, go to TOP with corrections, factory needs to send photo…" at bounding box center [609, 325] width 895 height 240
click at [429, 276] on span "[DATE] FIT STATUS: PPS, go to TOP with corrections, factory needs to send photo…" at bounding box center [609, 325] width 895 height 240
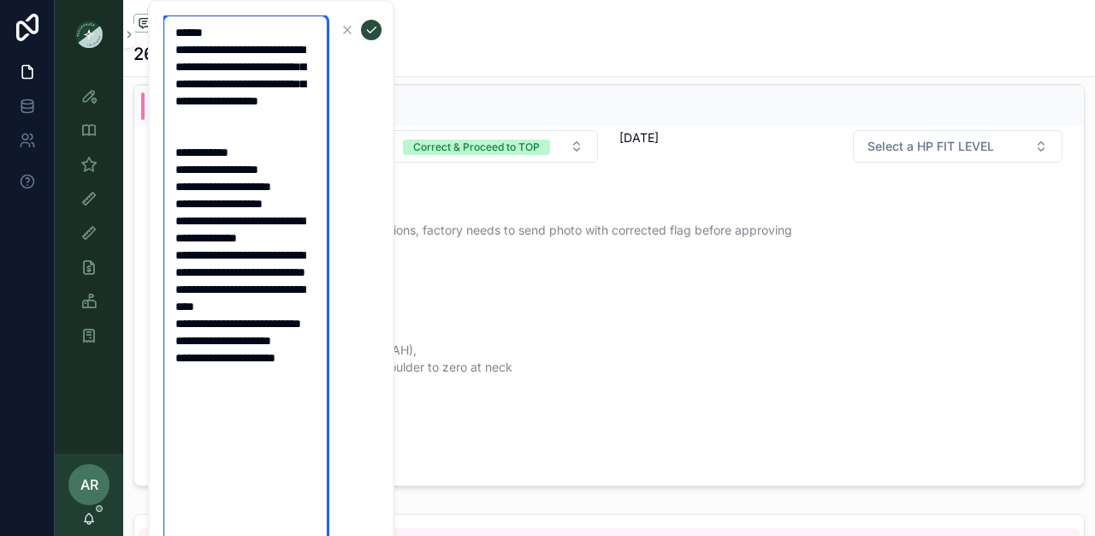
drag, startPoint x: 175, startPoint y: 174, endPoint x: 362, endPoint y: 460, distance: 342.5
click at [362, 460] on form "**********" at bounding box center [272, 280] width 219 height 531
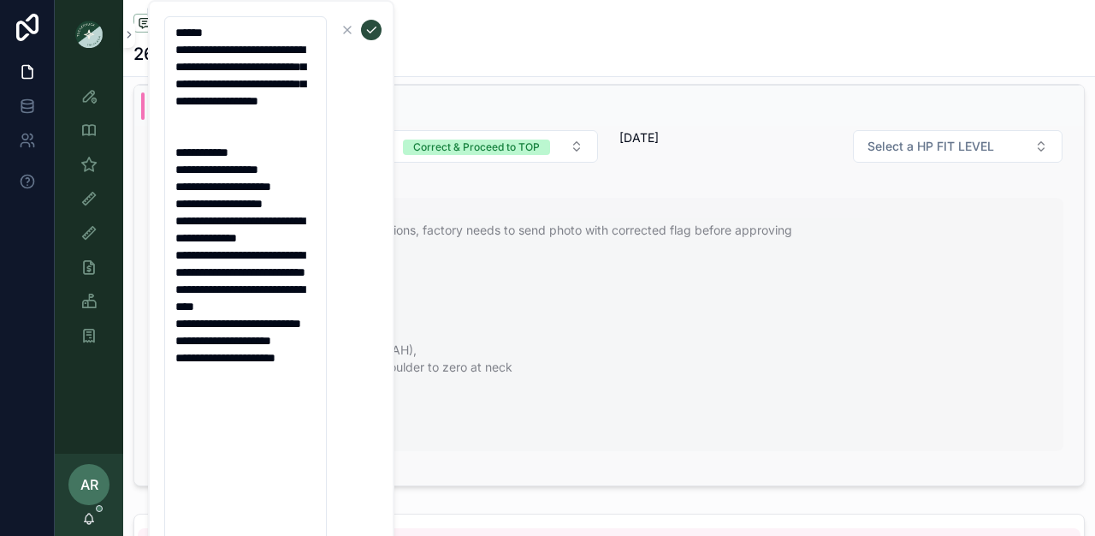
click at [471, 427] on span "[DATE] FIT STATUS: PPS, go to TOP with corrections, factory needs to send photo…" at bounding box center [609, 325] width 895 height 240
click at [457, 216] on span "[DATE] FIT STATUS: PPS, go to TOP with corrections, factory needs to send photo…" at bounding box center [609, 325] width 895 height 240
